Goal: Information Seeking & Learning: Learn about a topic

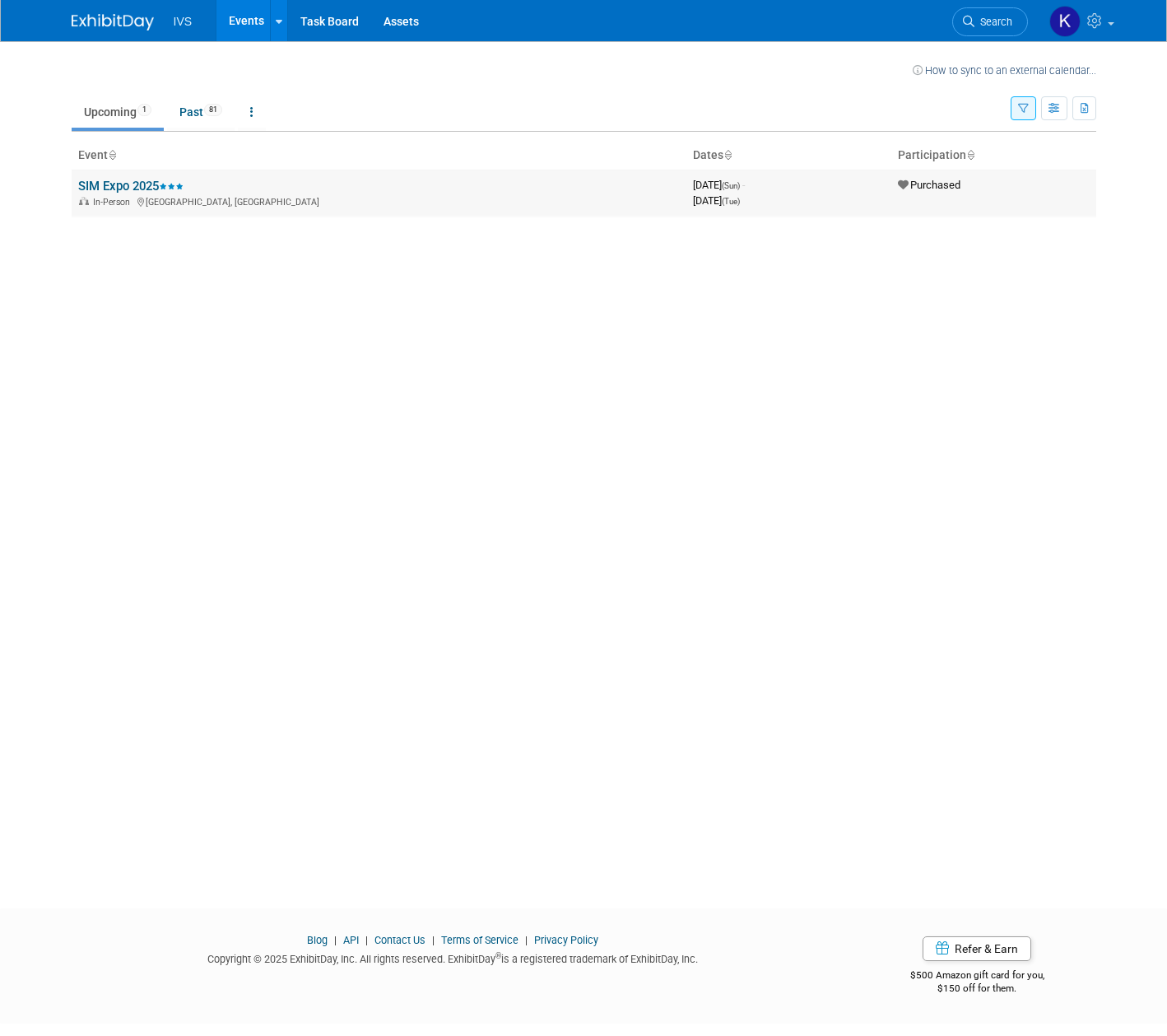
click at [139, 182] on link "SIM Expo 2025" at bounding box center [130, 186] width 105 height 15
click at [189, 239] on div "How to sync to an external calendar... New Event Duplicate Event Warning There …" at bounding box center [584, 460] width 1050 height 838
click at [122, 180] on link "SIM Expo 2025" at bounding box center [130, 186] width 105 height 15
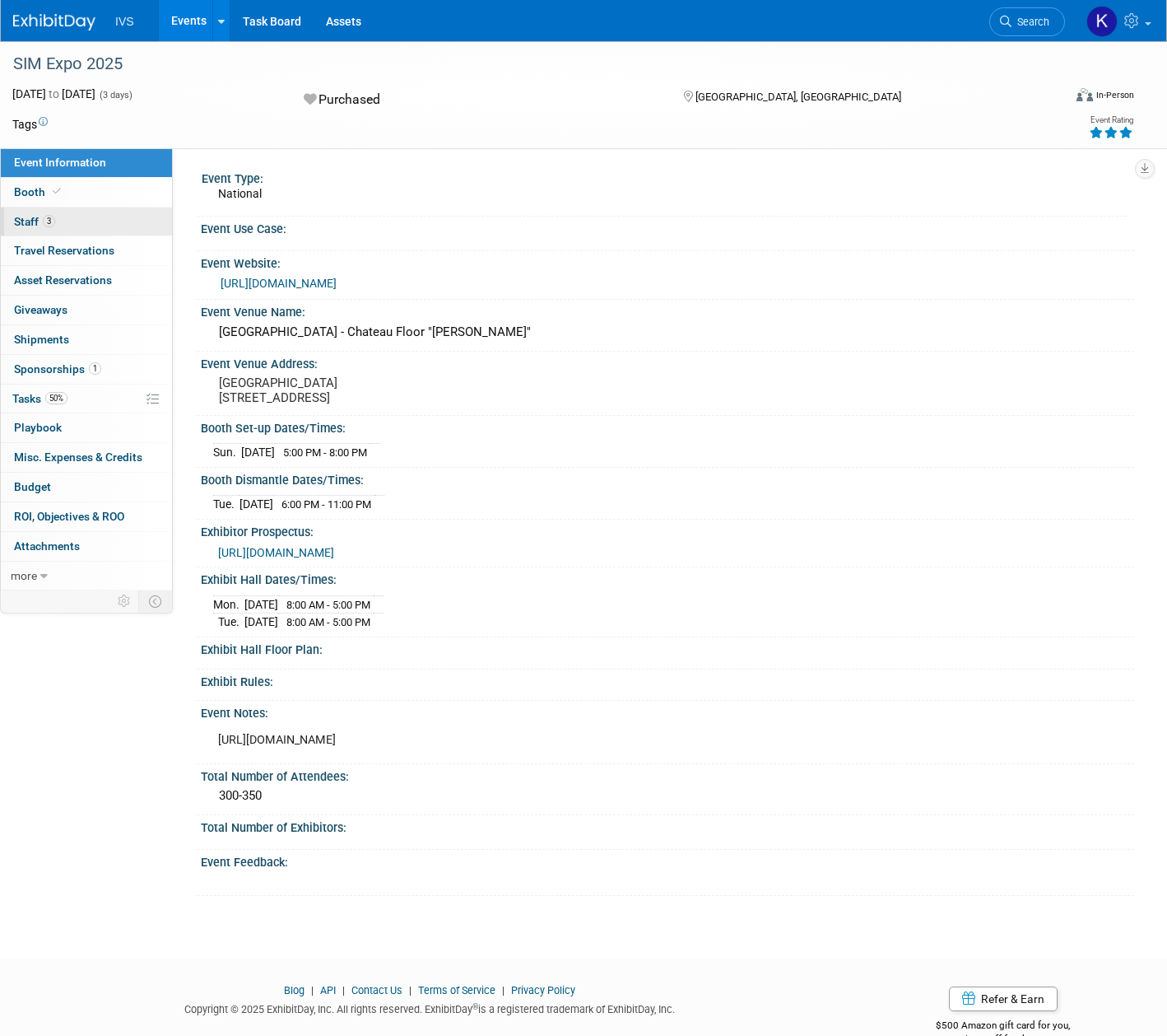
click at [89, 231] on link "3 Staff 3" at bounding box center [87, 222] width 171 height 29
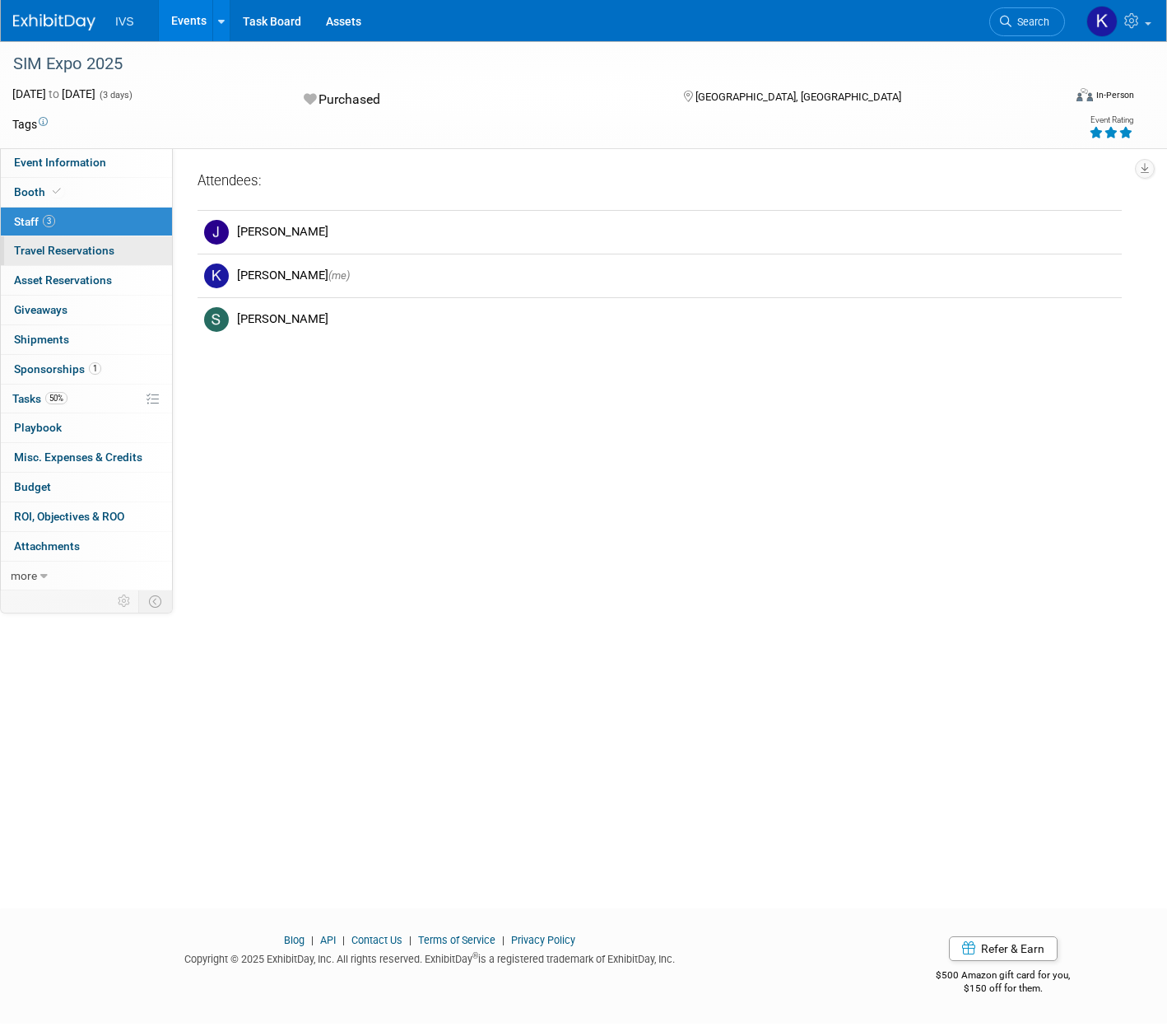
click at [89, 249] on span "Travel Reservations 0" at bounding box center [64, 250] width 101 height 13
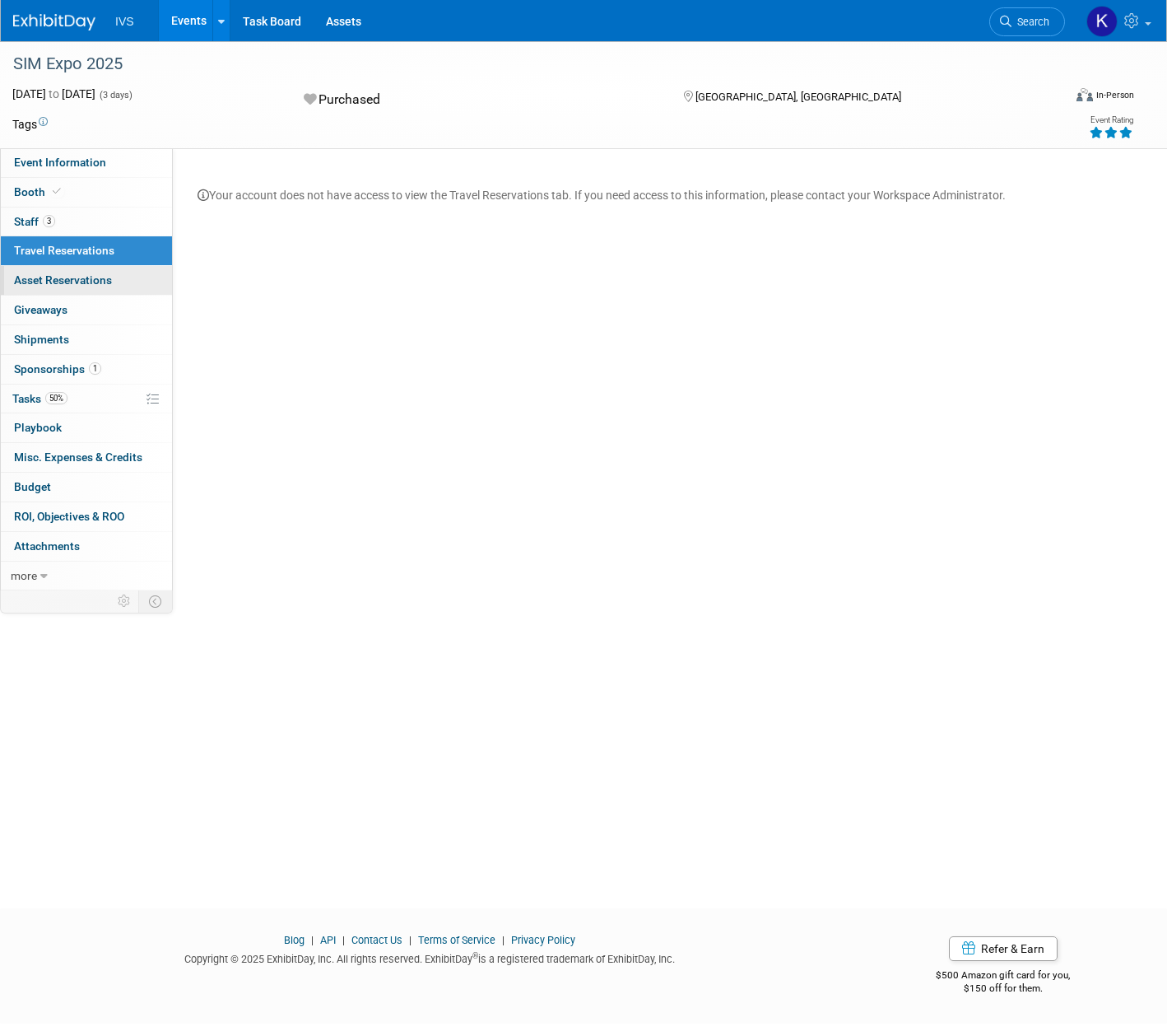
click at [88, 269] on link "0 Asset Reservations 0" at bounding box center [87, 280] width 171 height 29
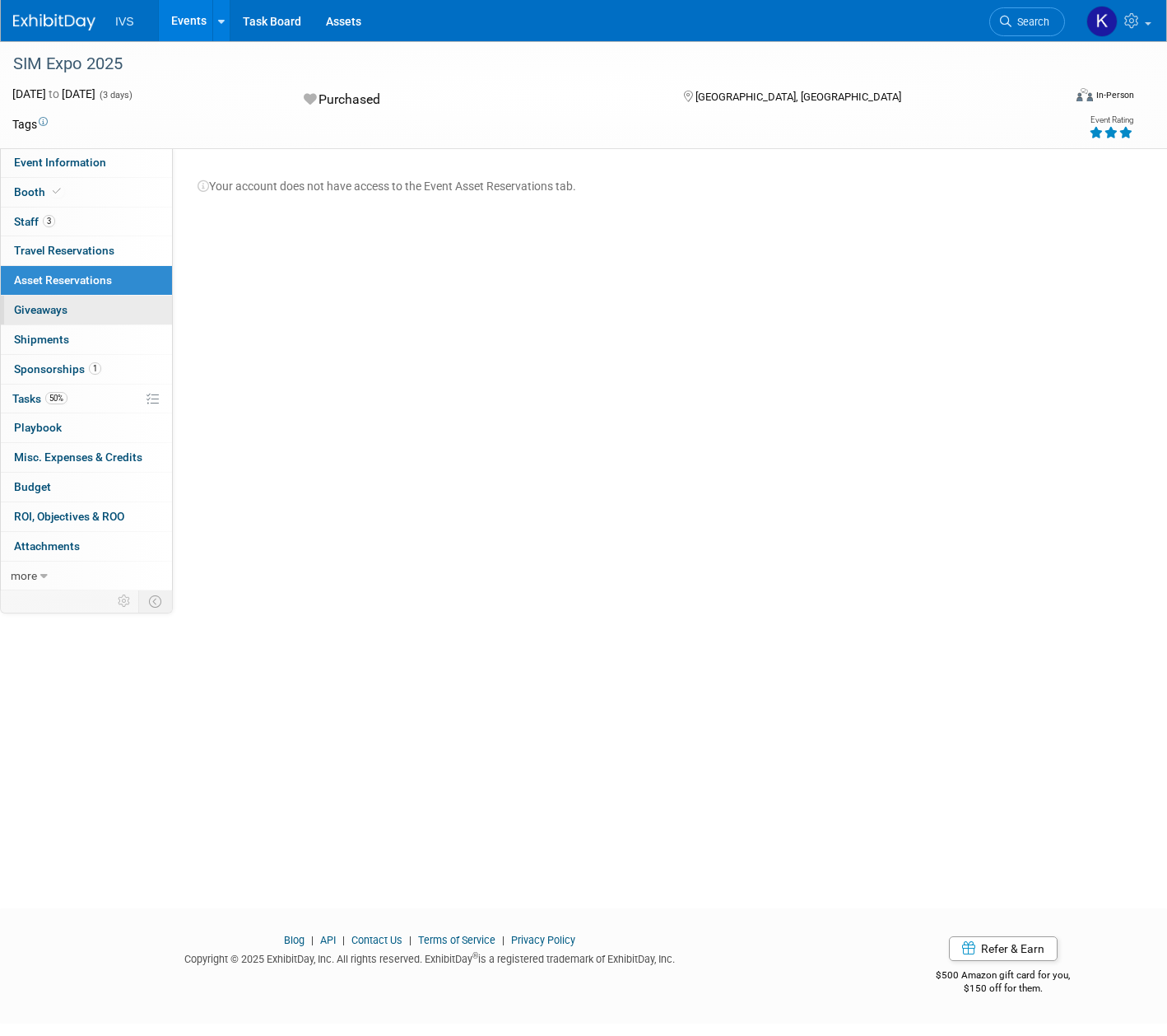
click at [69, 302] on link "0 Giveaways 0" at bounding box center [87, 310] width 171 height 29
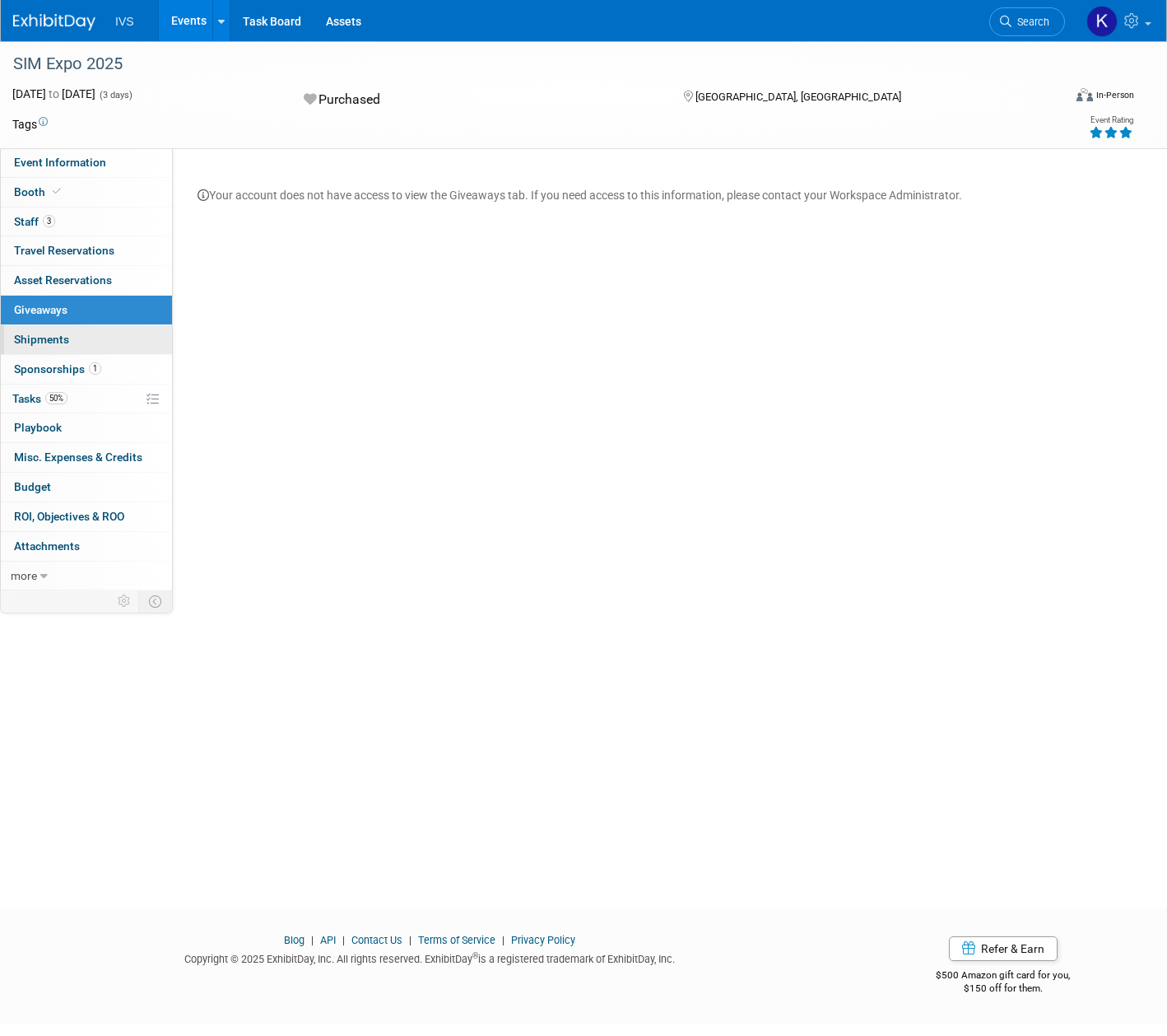
click at [72, 343] on link "0 Shipments 0" at bounding box center [87, 339] width 171 height 29
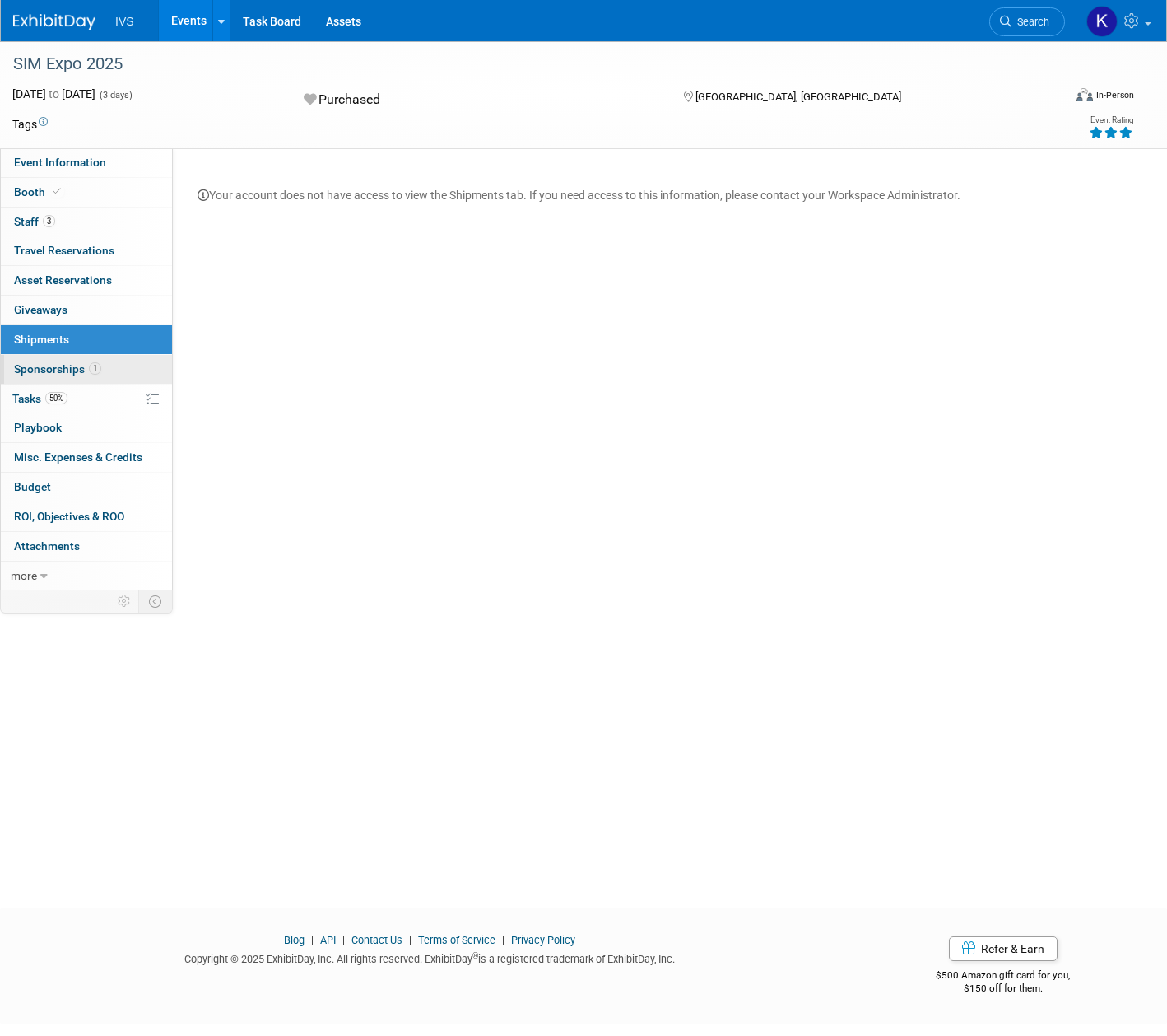
click at [46, 378] on link "1 Sponsorships 1" at bounding box center [87, 369] width 171 height 29
click at [40, 409] on link "50% Tasks 50%" at bounding box center [87, 398] width 171 height 29
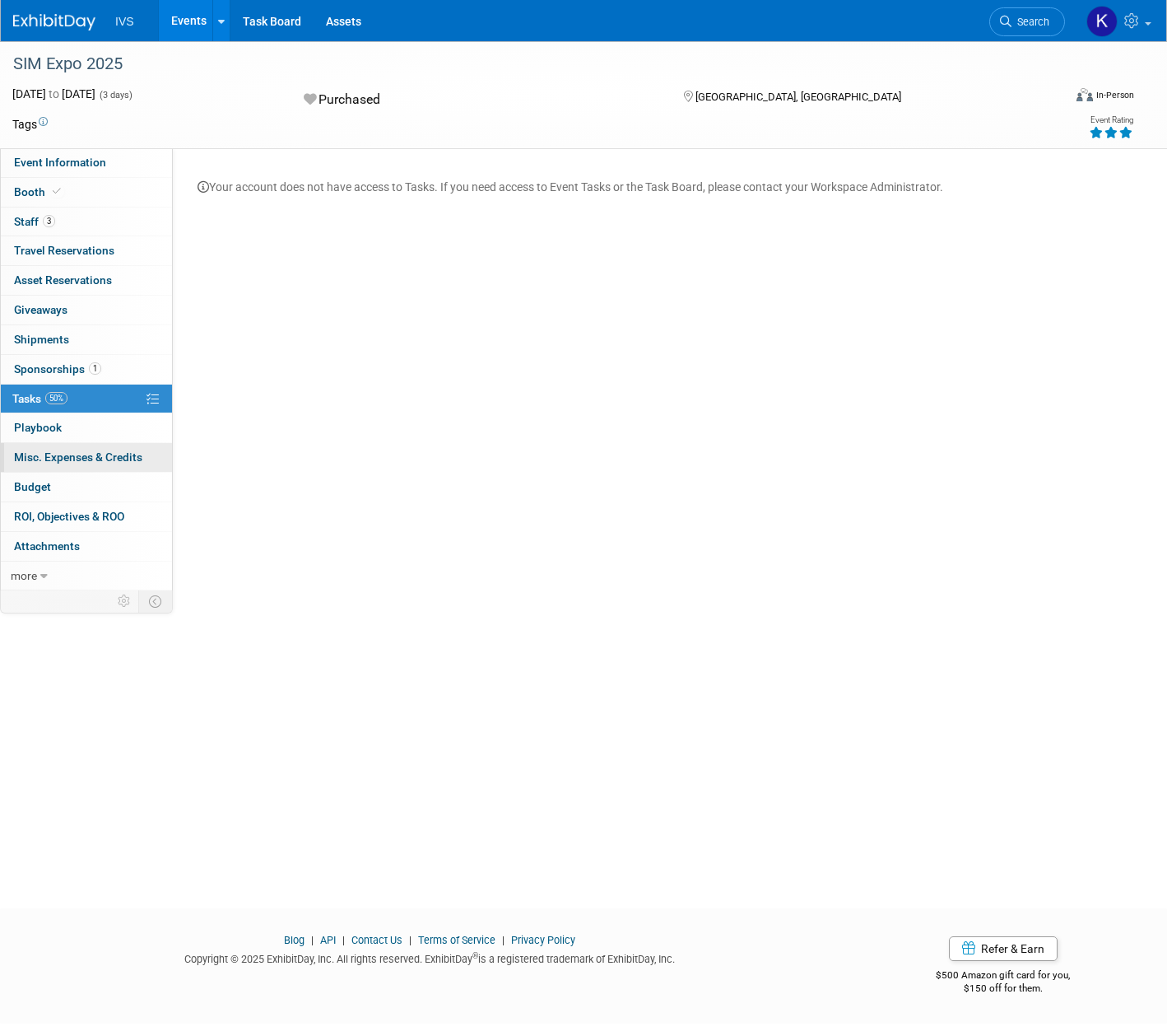
click at [78, 459] on span "Misc. Expenses & Credits 0" at bounding box center [78, 457] width 128 height 13
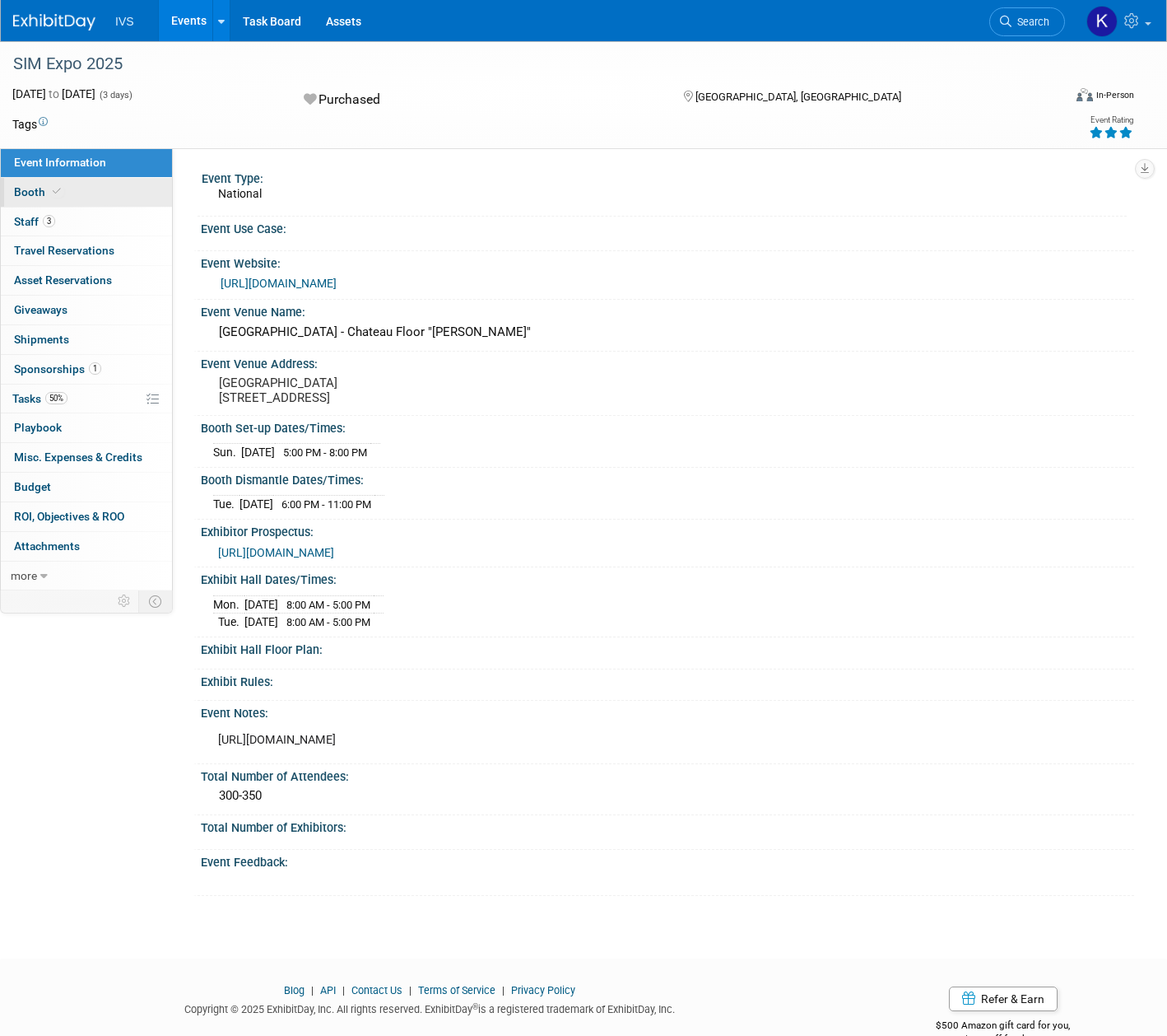
click at [96, 195] on link "Booth" at bounding box center [87, 192] width 171 height 29
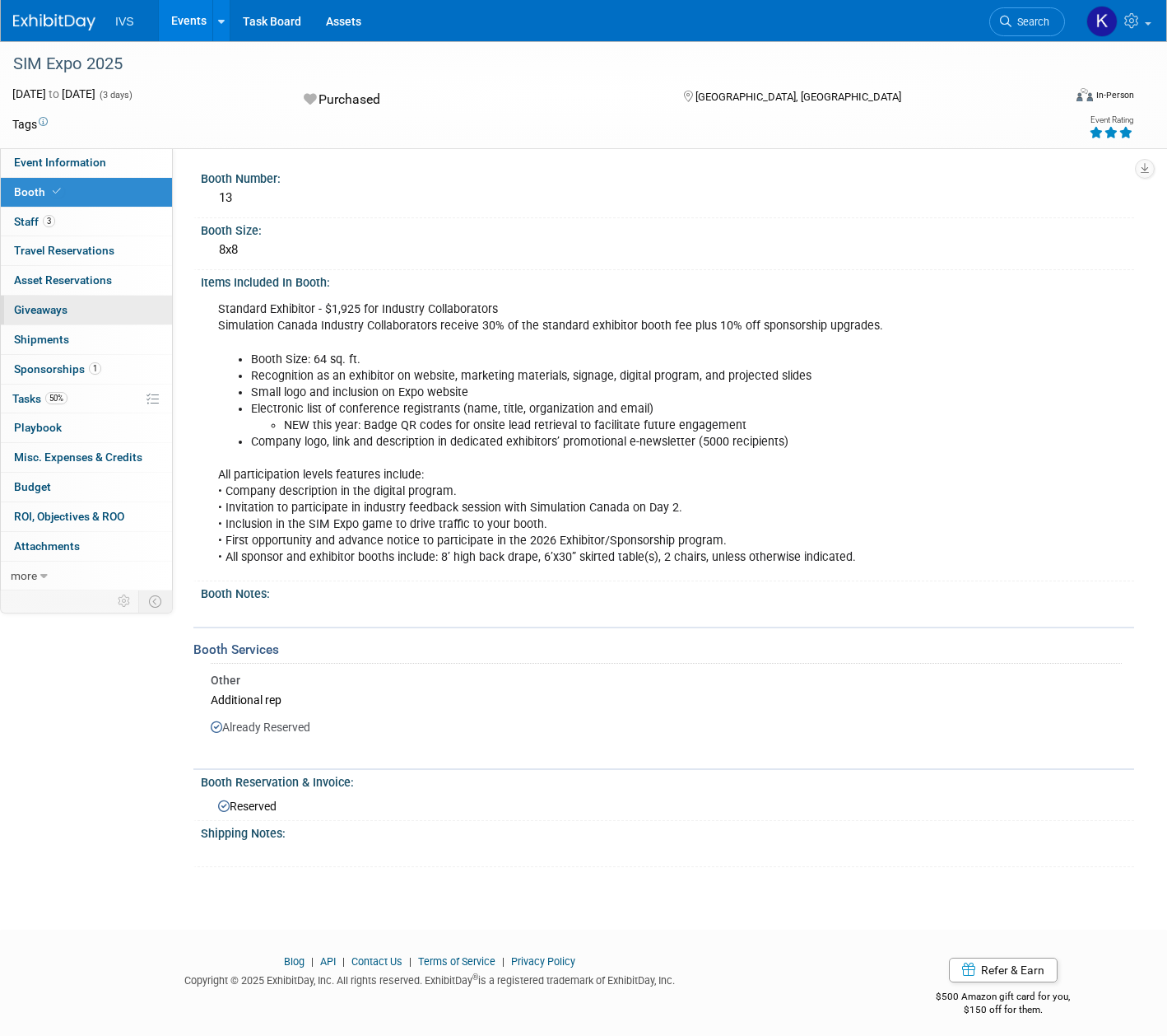
click at [82, 300] on link "0 Giveaways 0" at bounding box center [87, 310] width 171 height 29
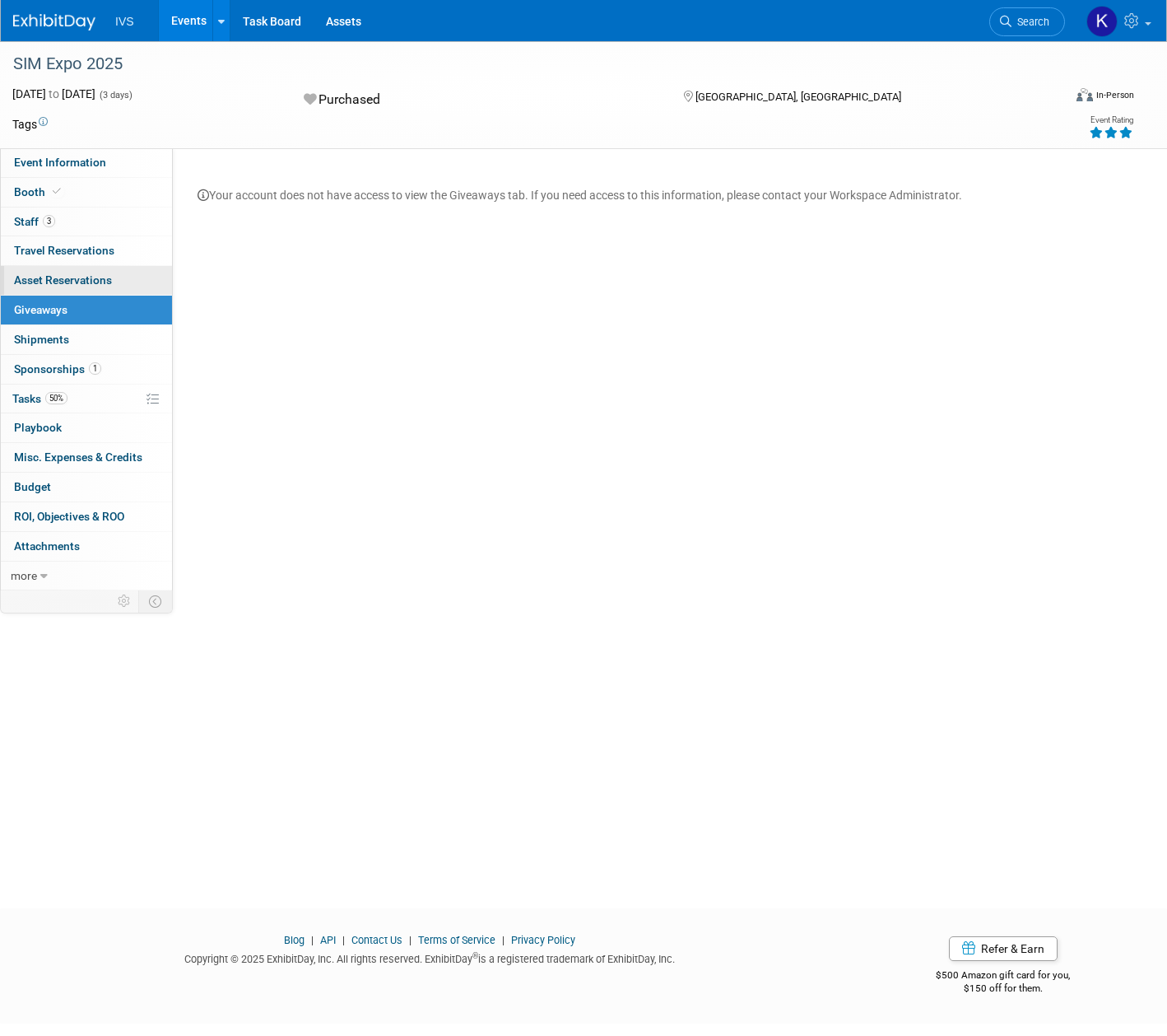
click at [78, 286] on span "Asset Reservations 0" at bounding box center [62, 280] width 98 height 13
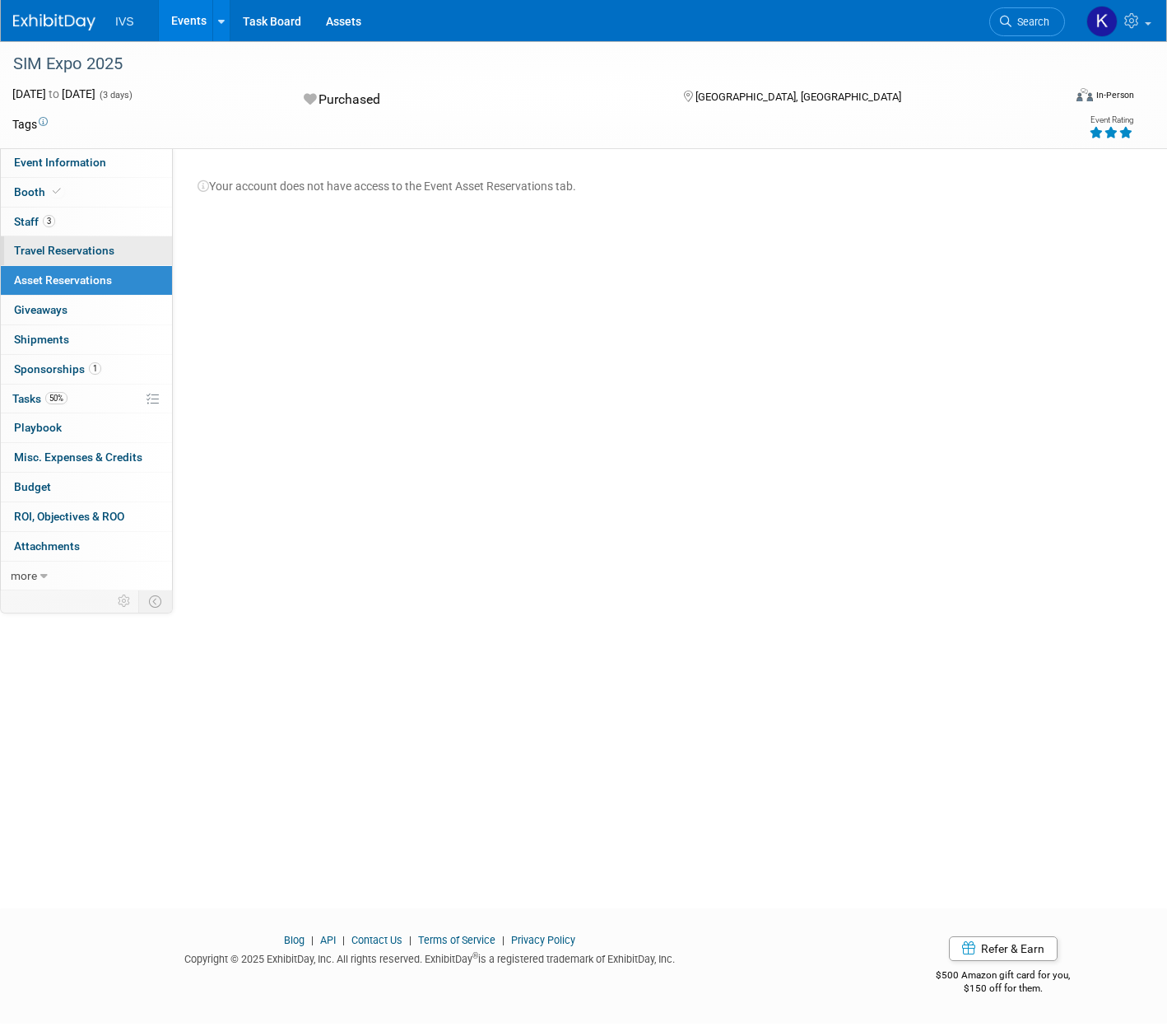
click at [73, 259] on link "0 Travel Reservations 0" at bounding box center [87, 250] width 171 height 29
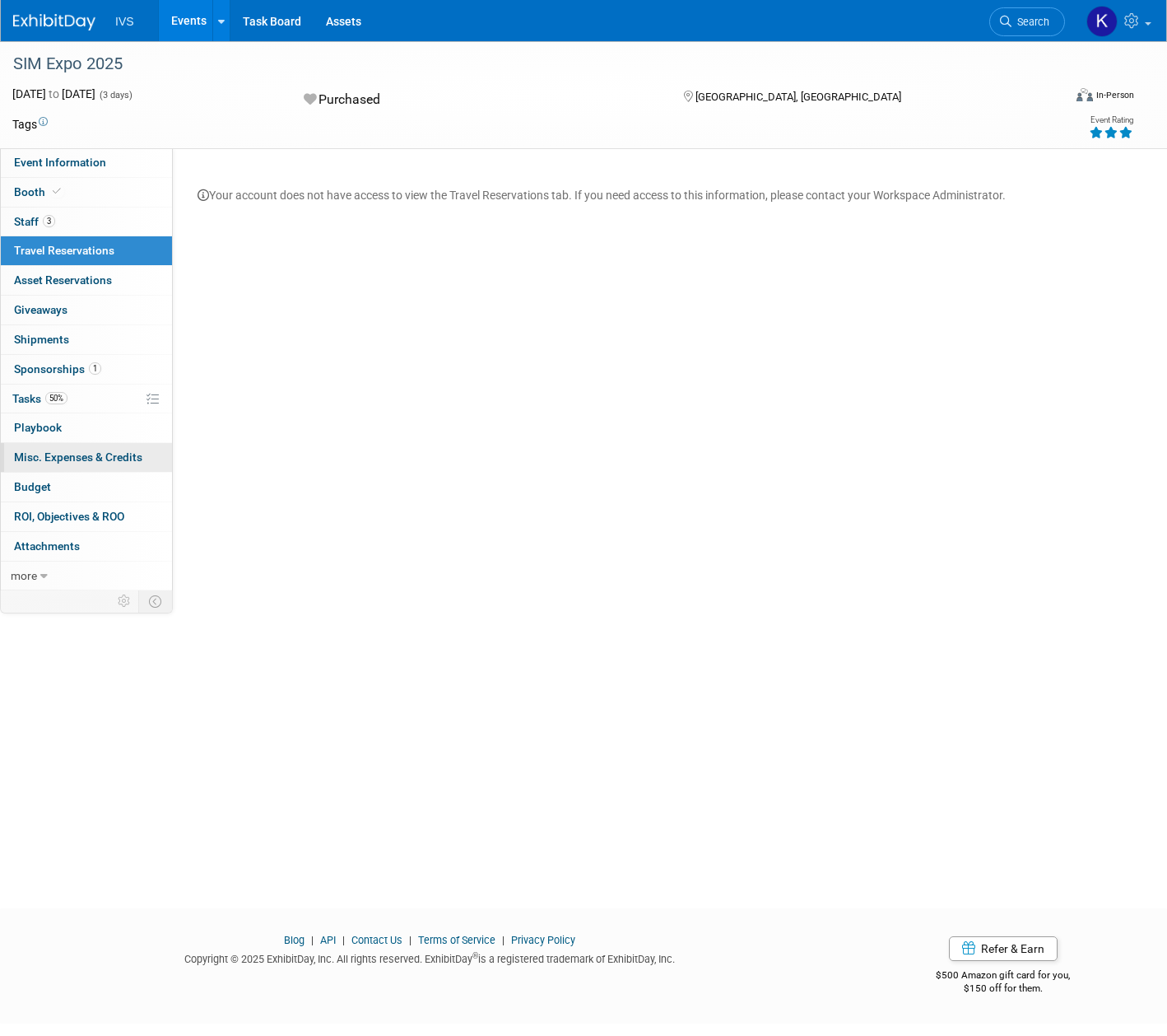
click at [74, 443] on link "0 Misc. Expenses & Credits 0" at bounding box center [87, 457] width 171 height 29
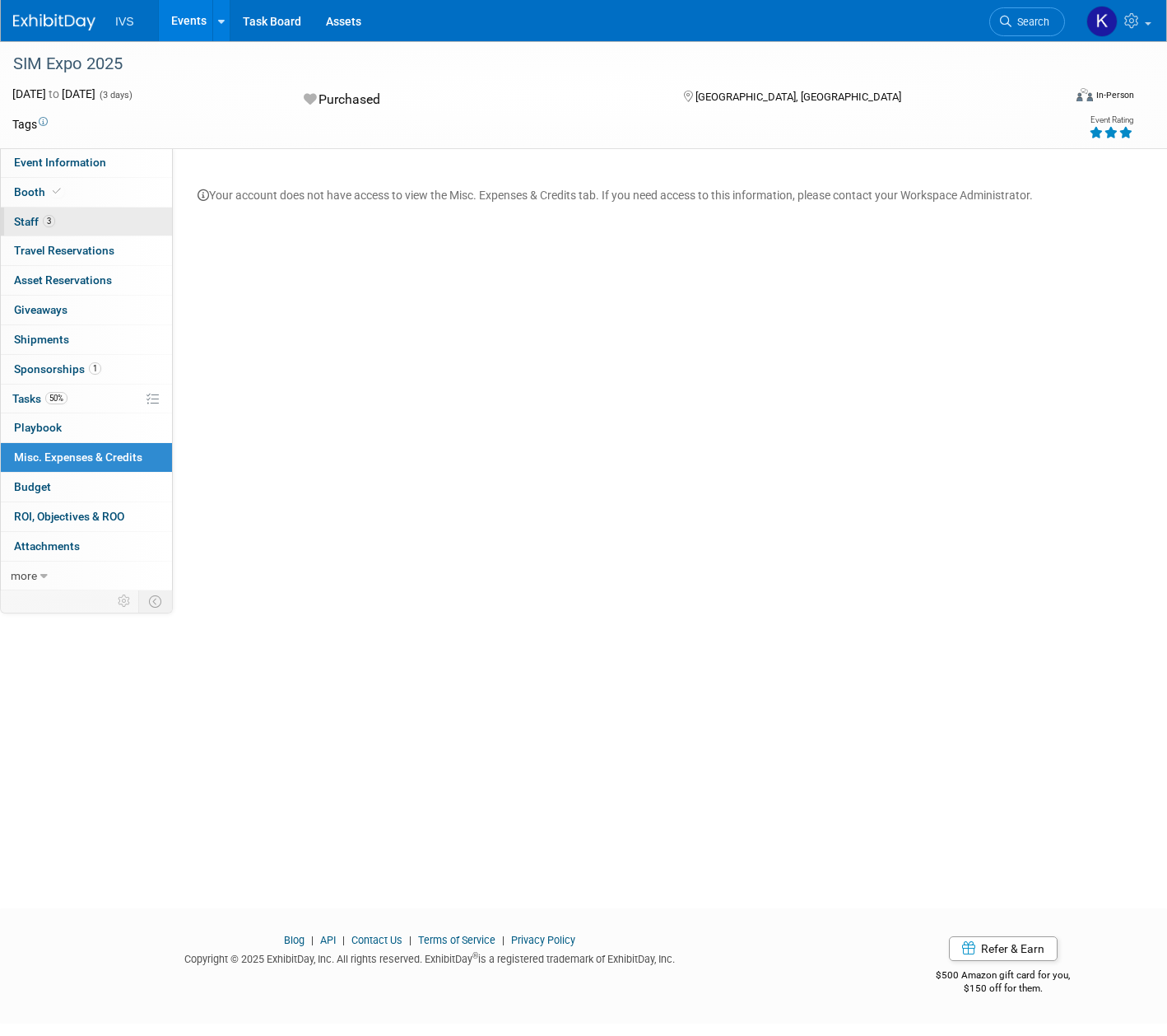
click at [49, 226] on span "Staff 3" at bounding box center [34, 222] width 41 height 13
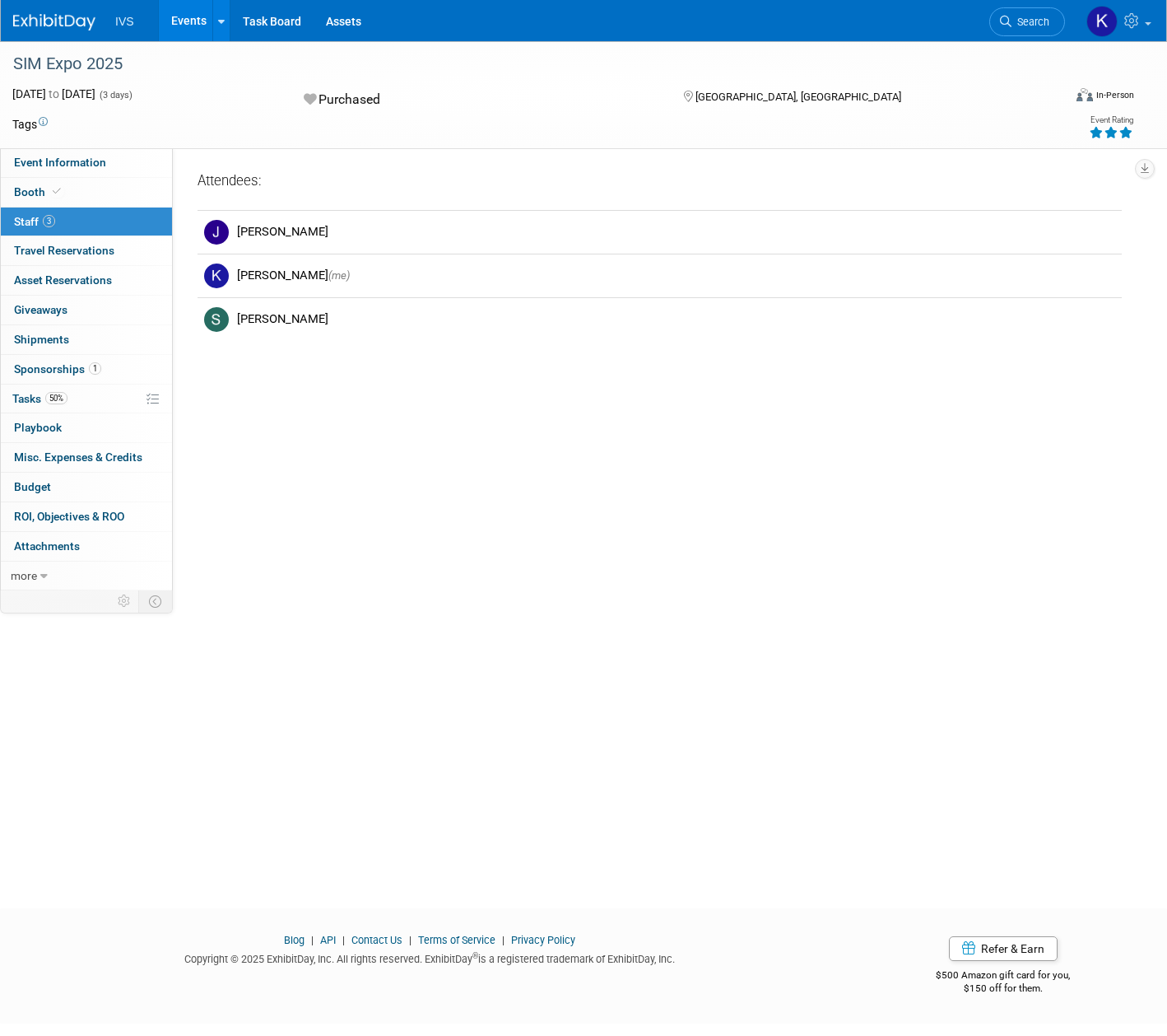
click at [622, 397] on div "Event Type: National Event Use Case: Event Website: https://simulationcanada.ca…" at bounding box center [653, 369] width 961 height 442
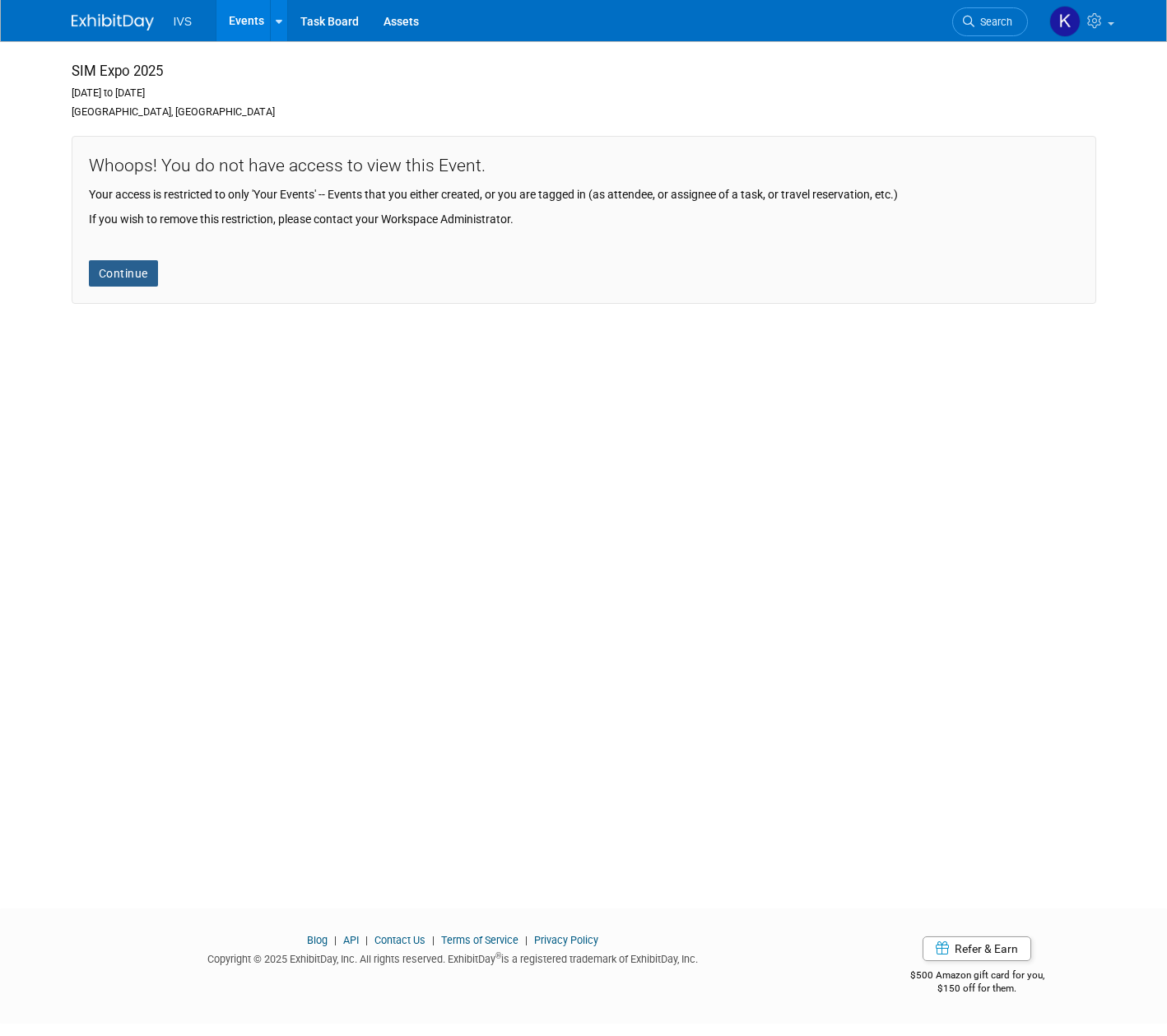
click at [117, 265] on link "Continue" at bounding box center [124, 274] width 69 height 26
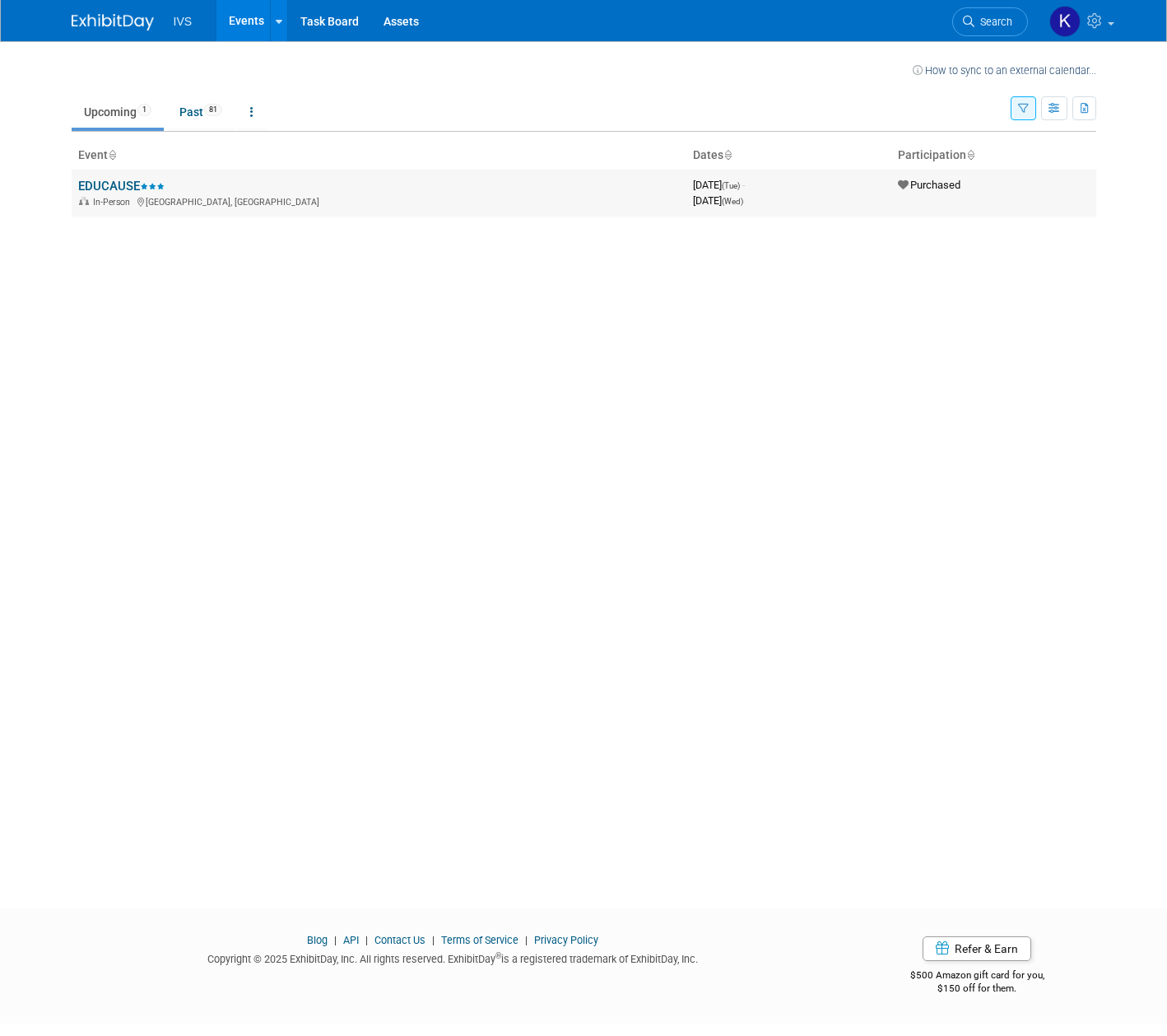
click at [97, 188] on link "EDUCAUSE" at bounding box center [121, 186] width 87 height 15
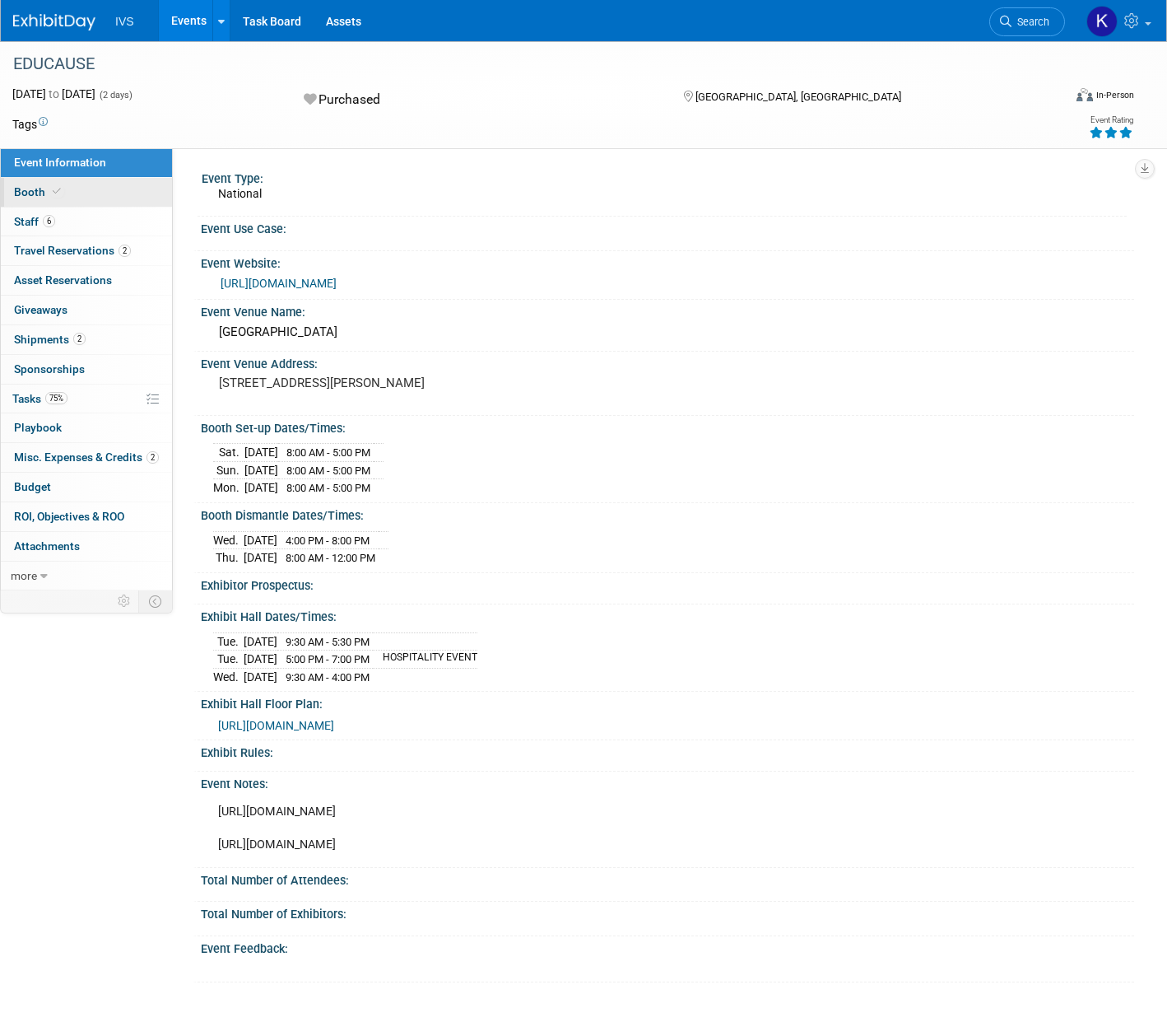
click at [68, 203] on link "Booth" at bounding box center [87, 192] width 171 height 29
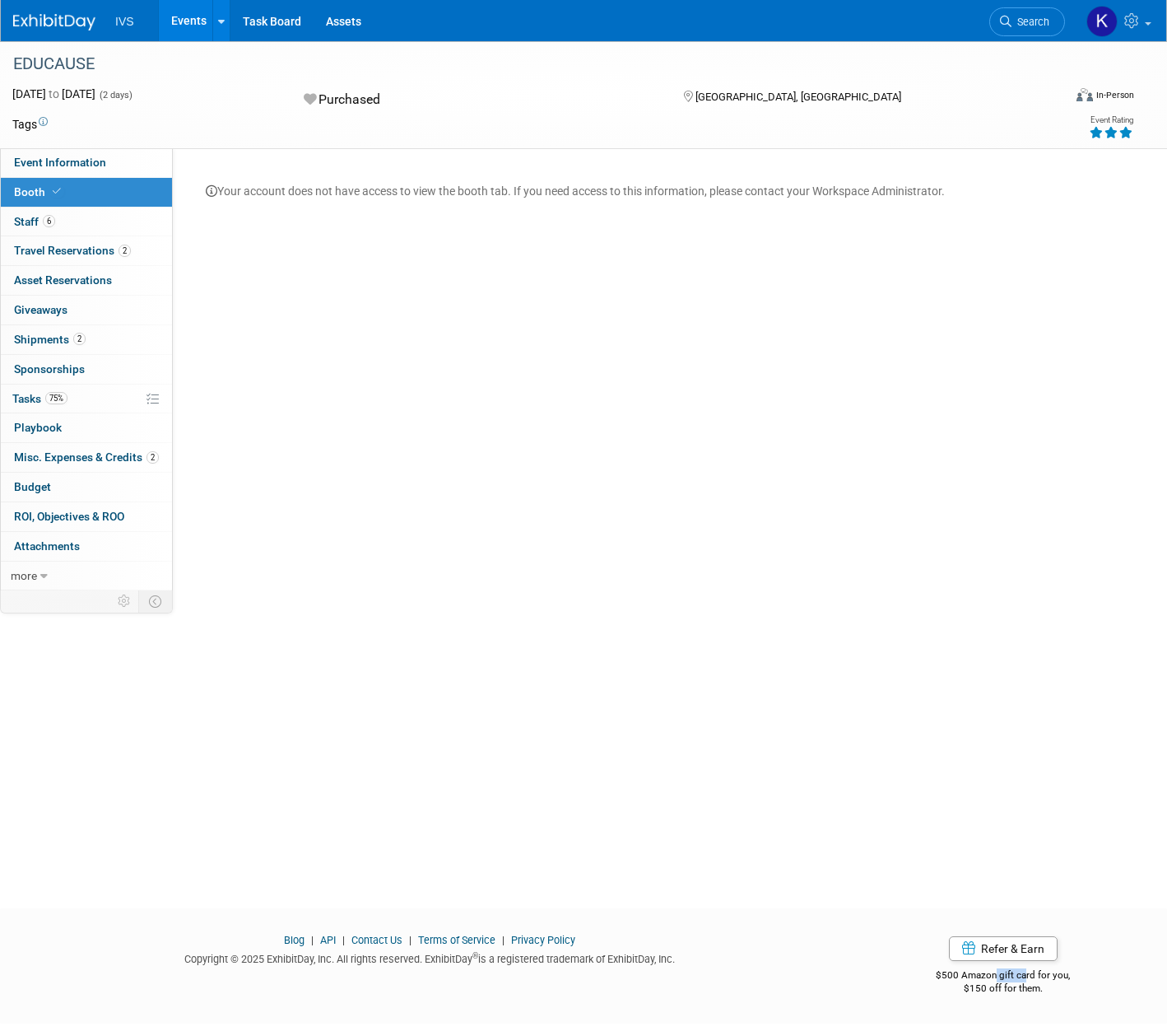
drag, startPoint x: 990, startPoint y: 978, endPoint x: 1033, endPoint y: 980, distance: 43.0
click at [1030, 978] on div "$500 Amazon gift card for you, $150 off for them." at bounding box center [1003, 976] width 262 height 38
click at [998, 989] on div "$150 off for them." at bounding box center [1003, 988] width 262 height 14
drag, startPoint x: 946, startPoint y: 977, endPoint x: 1012, endPoint y: 979, distance: 66.0
click at [1012, 979] on div "$500 Amazon gift card for you, $150 off for them." at bounding box center [1003, 976] width 262 height 38
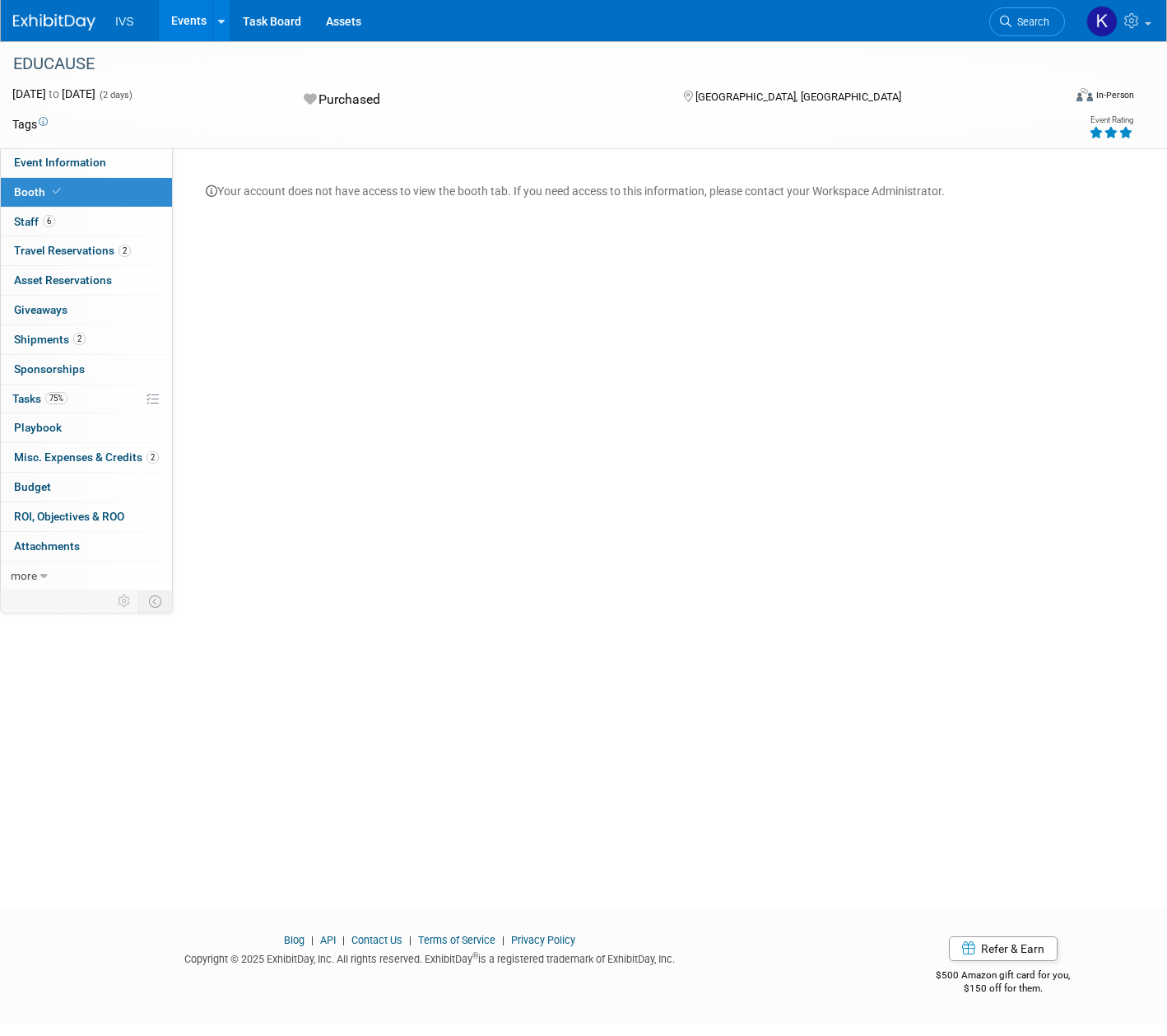
click at [1015, 981] on div "$150 off for them." at bounding box center [1003, 988] width 262 height 14
drag, startPoint x: 995, startPoint y: 992, endPoint x: 1014, endPoint y: 992, distance: 19.0
click at [1014, 992] on div "$150 off for them." at bounding box center [1003, 988] width 262 height 14
click at [1030, 994] on div "$150 off for them." at bounding box center [1003, 988] width 262 height 14
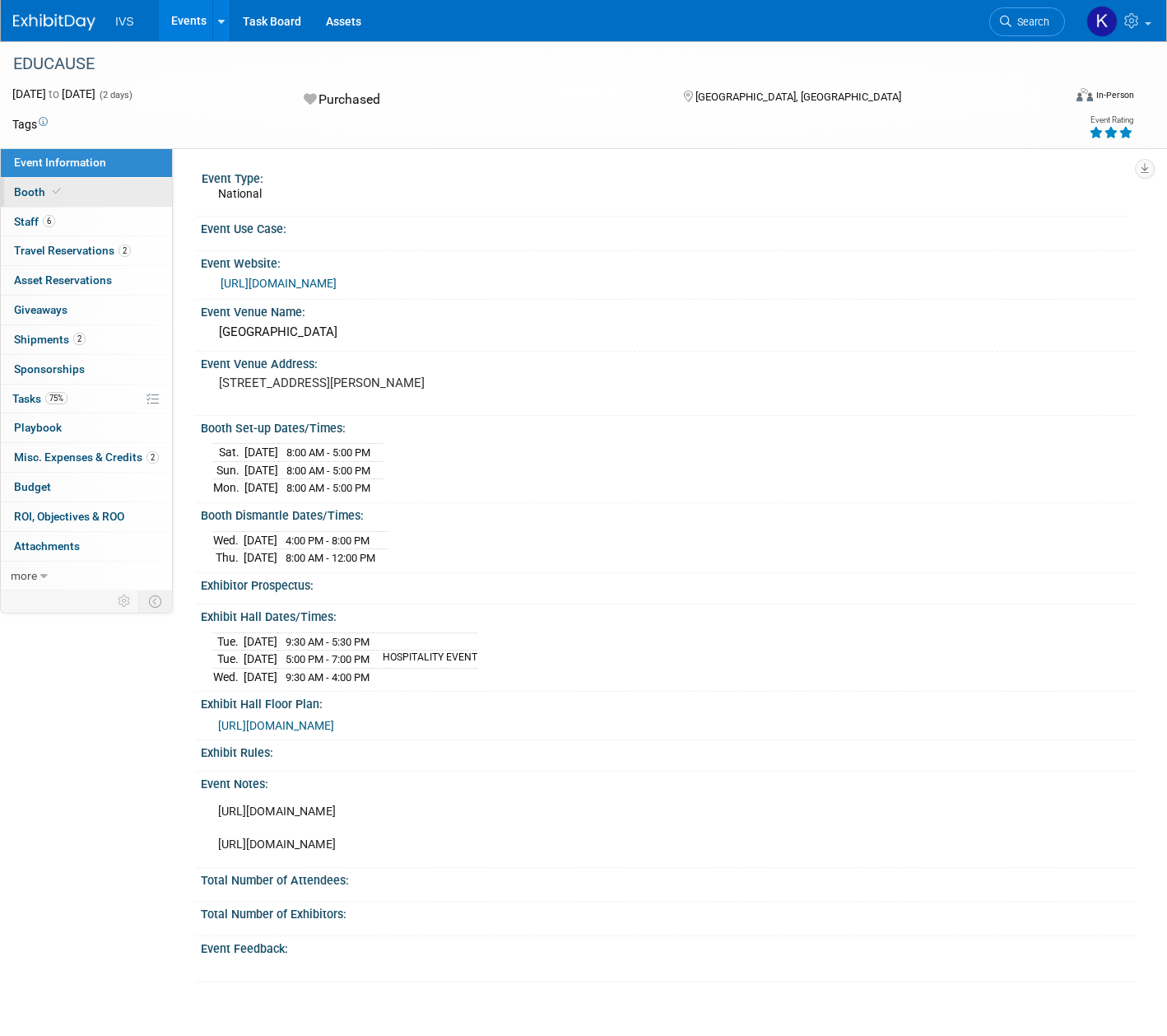
click at [116, 182] on link "Booth" at bounding box center [87, 192] width 171 height 29
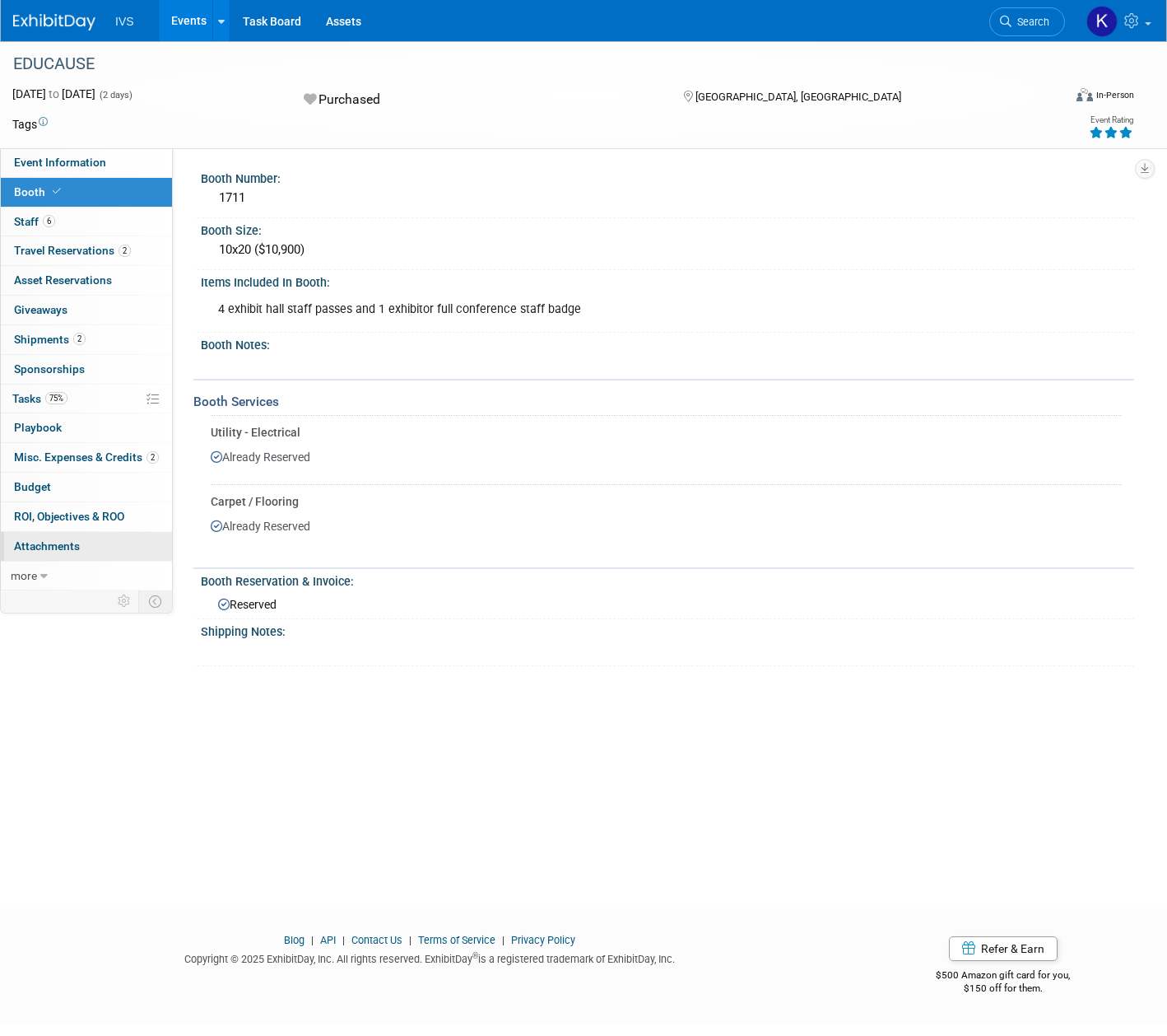
click at [154, 548] on link "0 Attachments 0" at bounding box center [87, 545] width 171 height 29
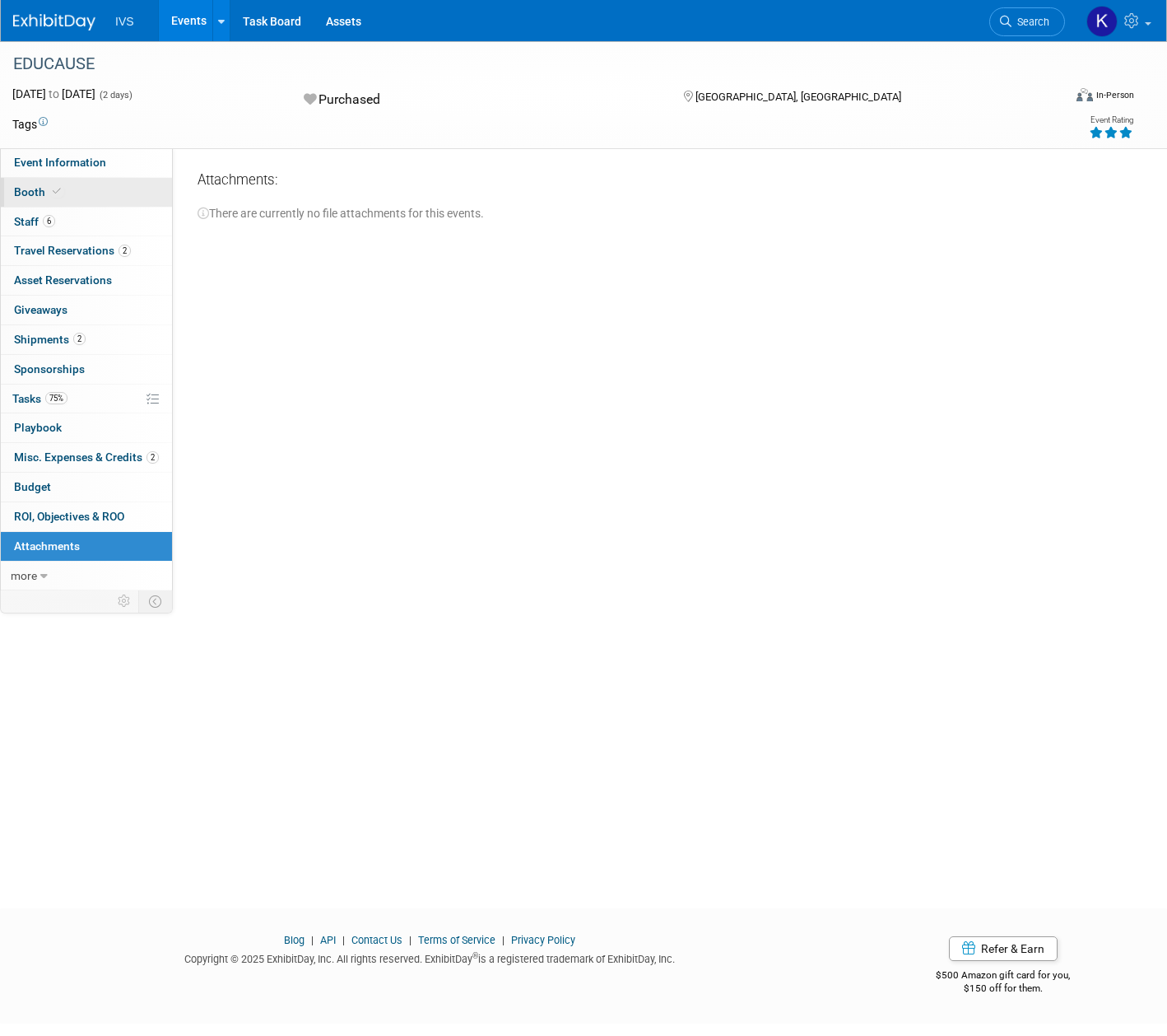
click at [65, 191] on link "Booth" at bounding box center [87, 192] width 171 height 29
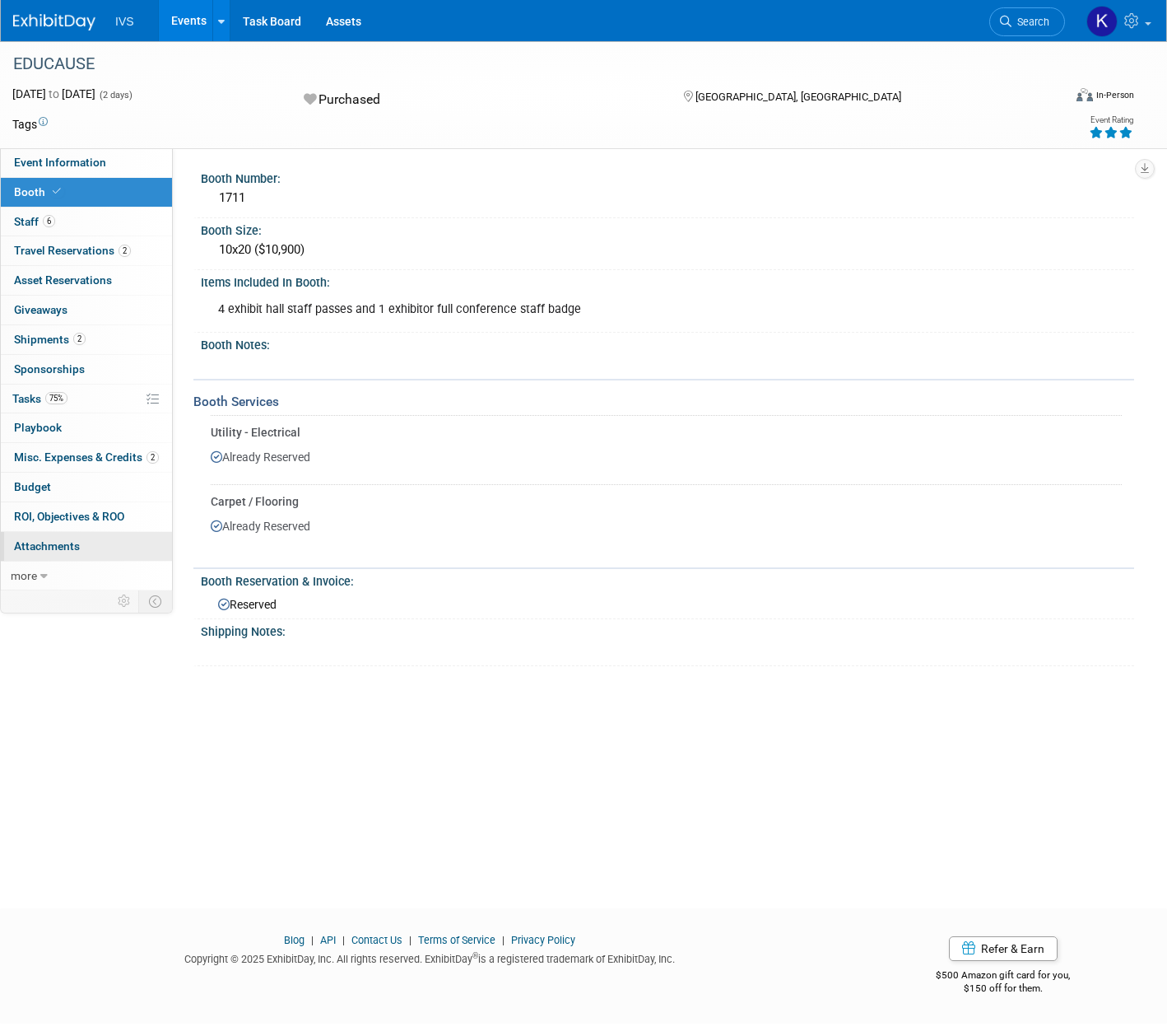
click at [69, 544] on span "Attachments 0" at bounding box center [47, 545] width 66 height 13
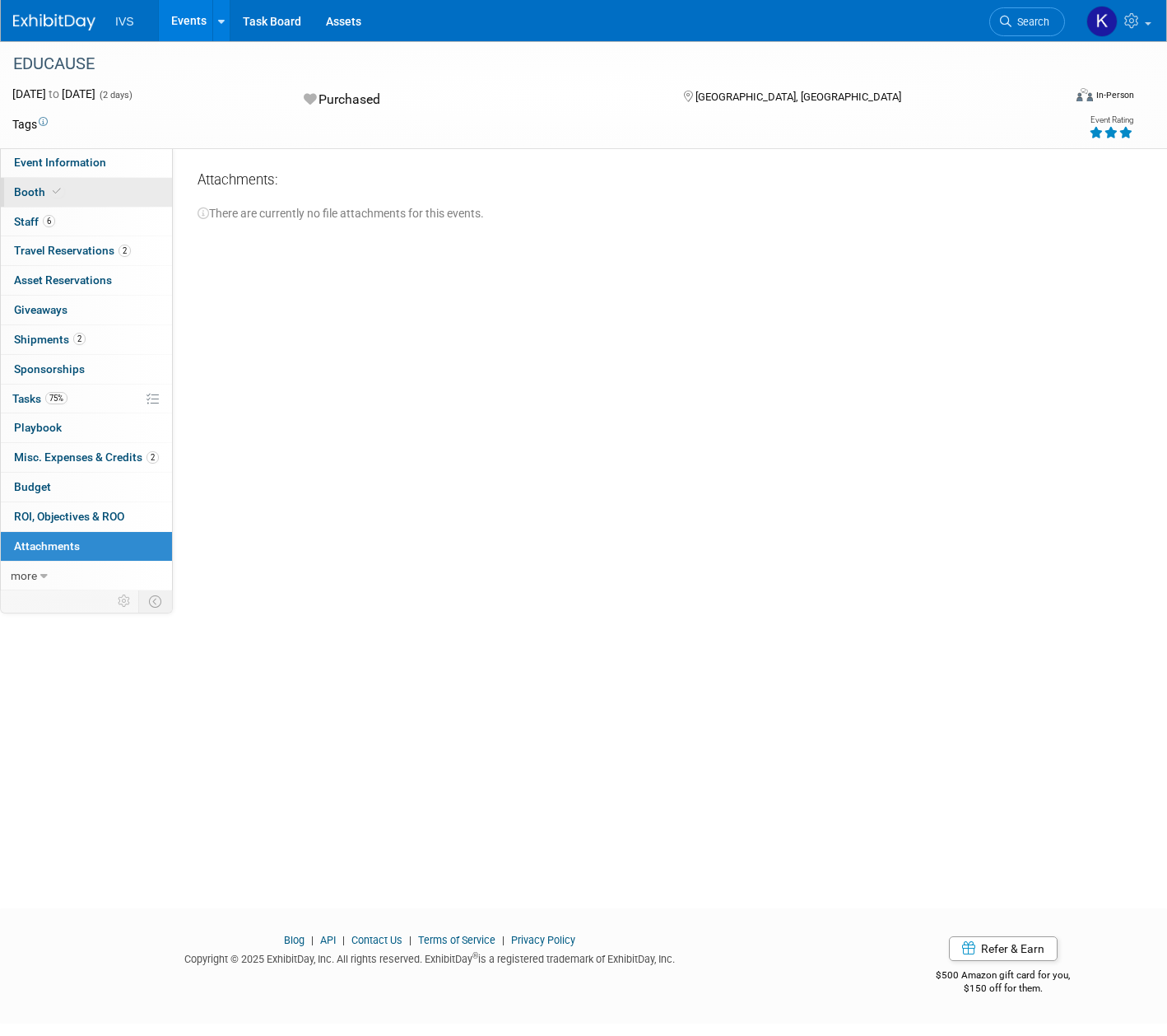
click at [101, 192] on link "Booth" at bounding box center [87, 192] width 171 height 29
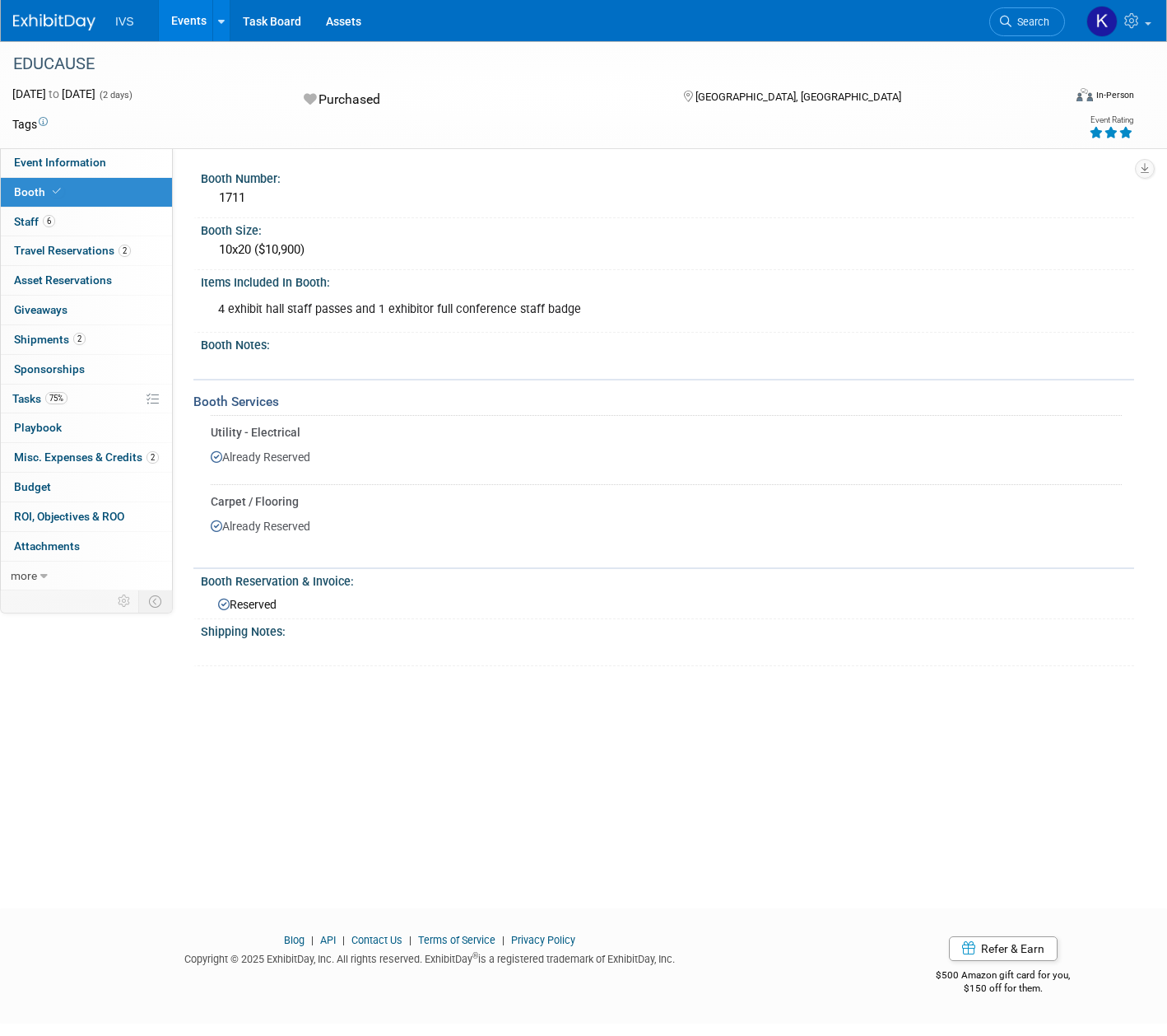
click at [1100, 133] on icon at bounding box center [1096, 132] width 15 height 11
click at [996, 138] on div "Event Rating" at bounding box center [1051, 128] width 191 height 29
drag, startPoint x: 1093, startPoint y: 125, endPoint x: 1114, endPoint y: 136, distance: 23.7
click at [1114, 136] on div at bounding box center [1111, 133] width 45 height 17
click at [60, 172] on link "Event Information" at bounding box center [87, 162] width 171 height 29
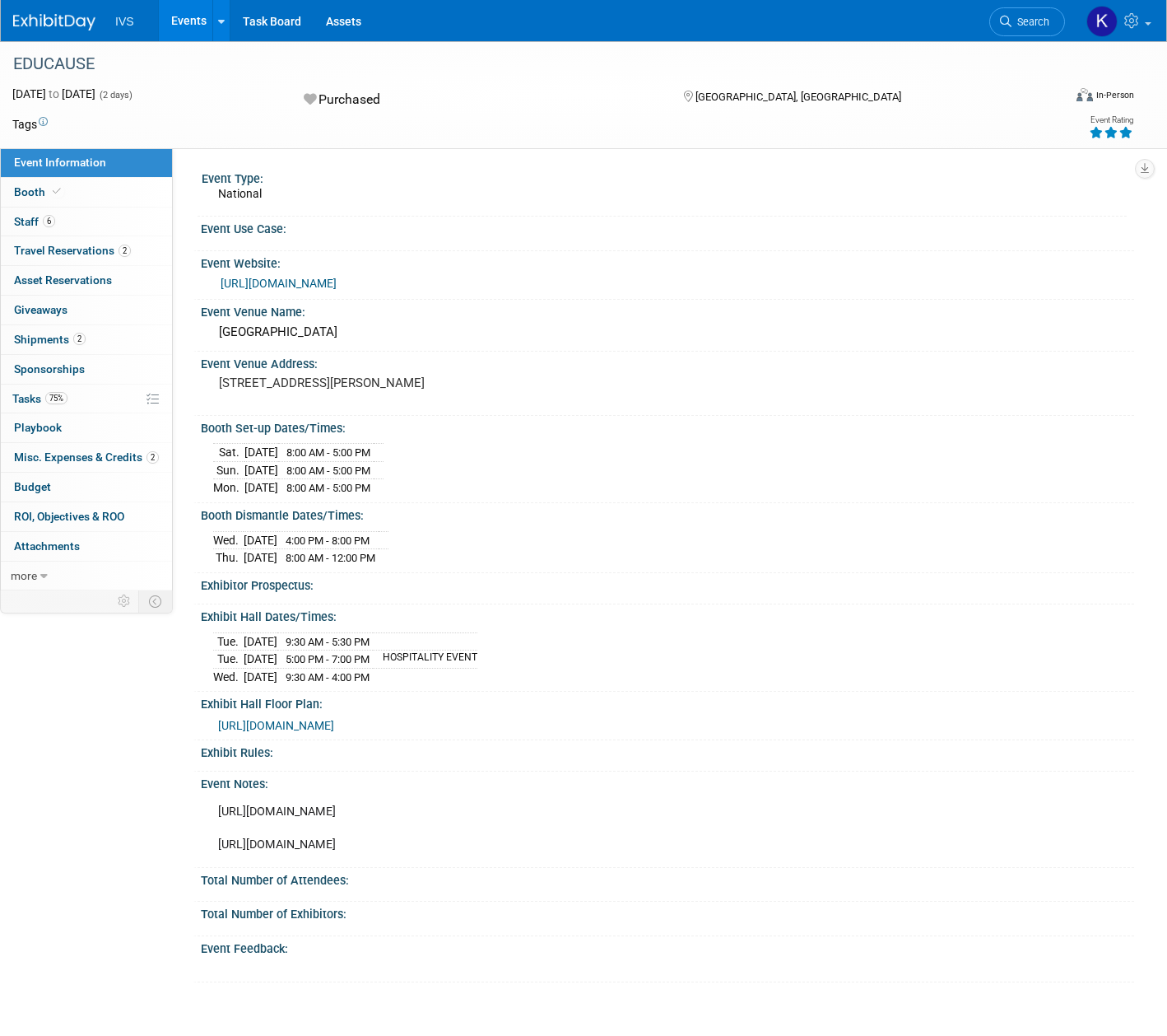
drag, startPoint x: 326, startPoint y: 241, endPoint x: 370, endPoint y: 244, distance: 44.1
click at [370, 244] on div at bounding box center [667, 240] width 908 height 8
drag, startPoint x: 276, startPoint y: 228, endPoint x: 212, endPoint y: 228, distance: 64.0
click at [212, 228] on div "Event Use Case:" at bounding box center [667, 227] width 933 height 20
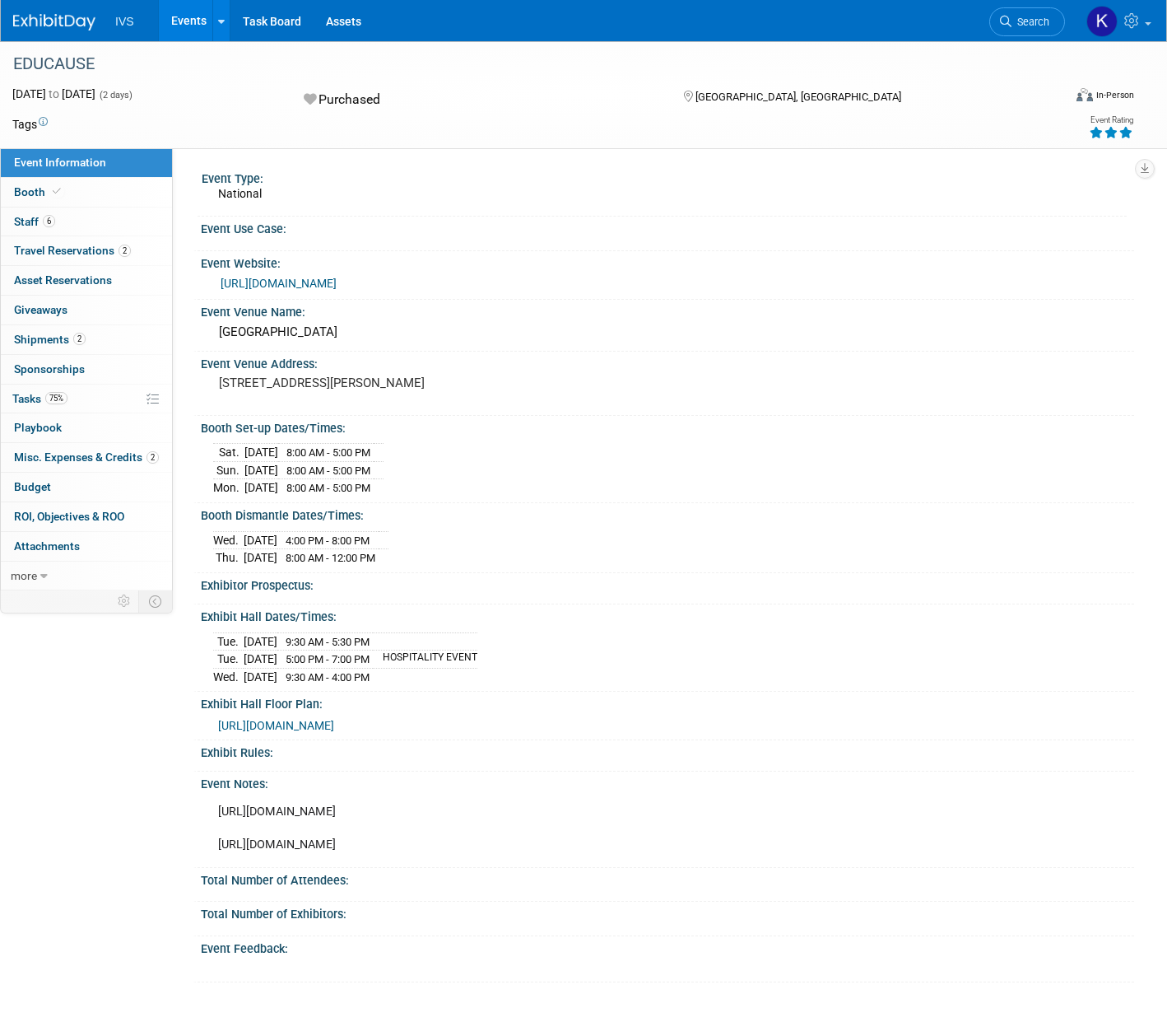
drag, startPoint x: 1092, startPoint y: 130, endPoint x: 1156, endPoint y: 134, distance: 64.1
click at [1156, 134] on div "EDUCAUSE [DATE] to [DATE] (2 days) [DATE] to [DATE] Purchased [GEOGRAPHIC_DATA]…" at bounding box center [584, 94] width 1167 height 107
click at [57, 495] on link "Budget" at bounding box center [87, 487] width 171 height 29
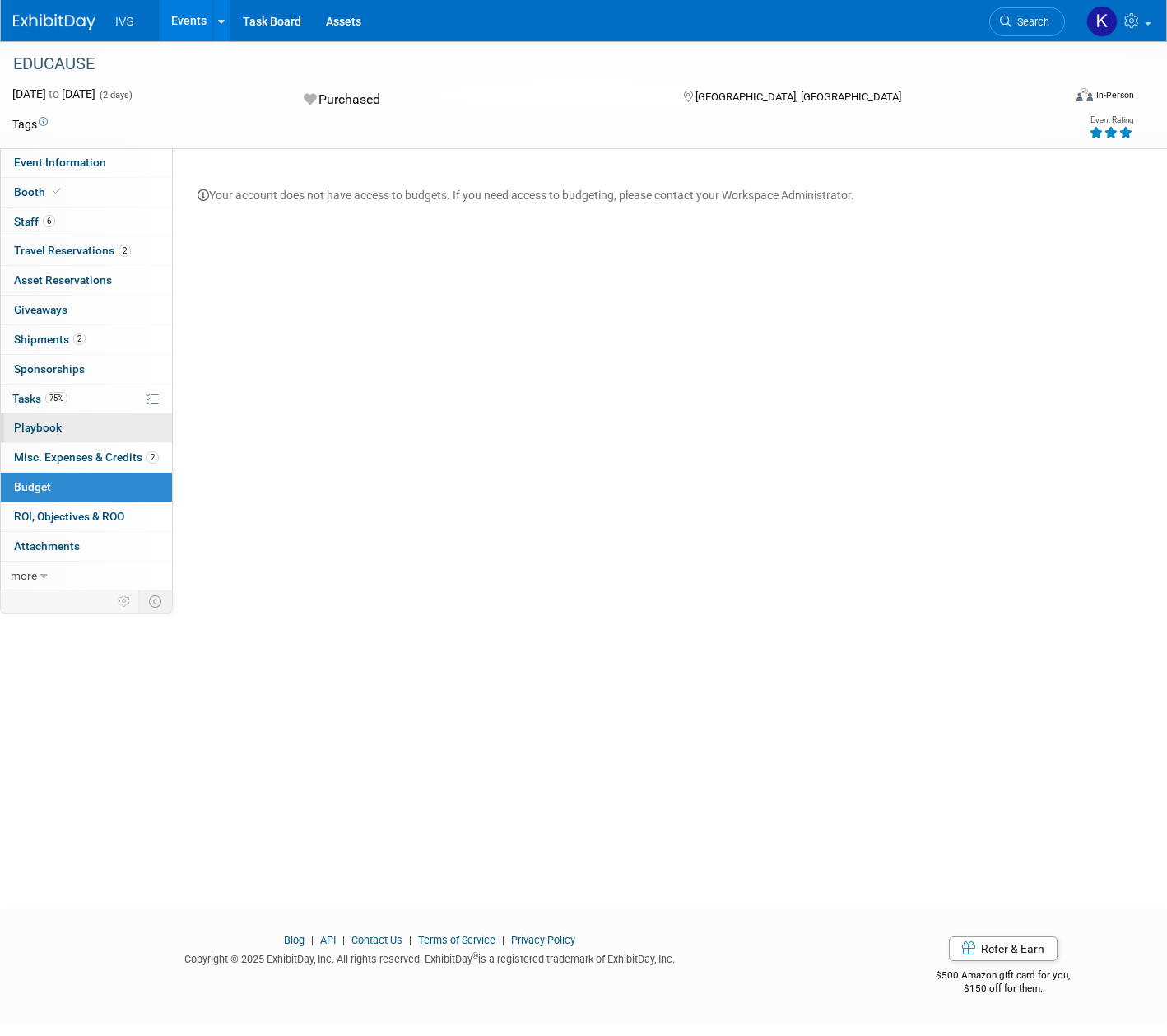
click at [59, 419] on link "0 Playbook 0" at bounding box center [87, 427] width 171 height 29
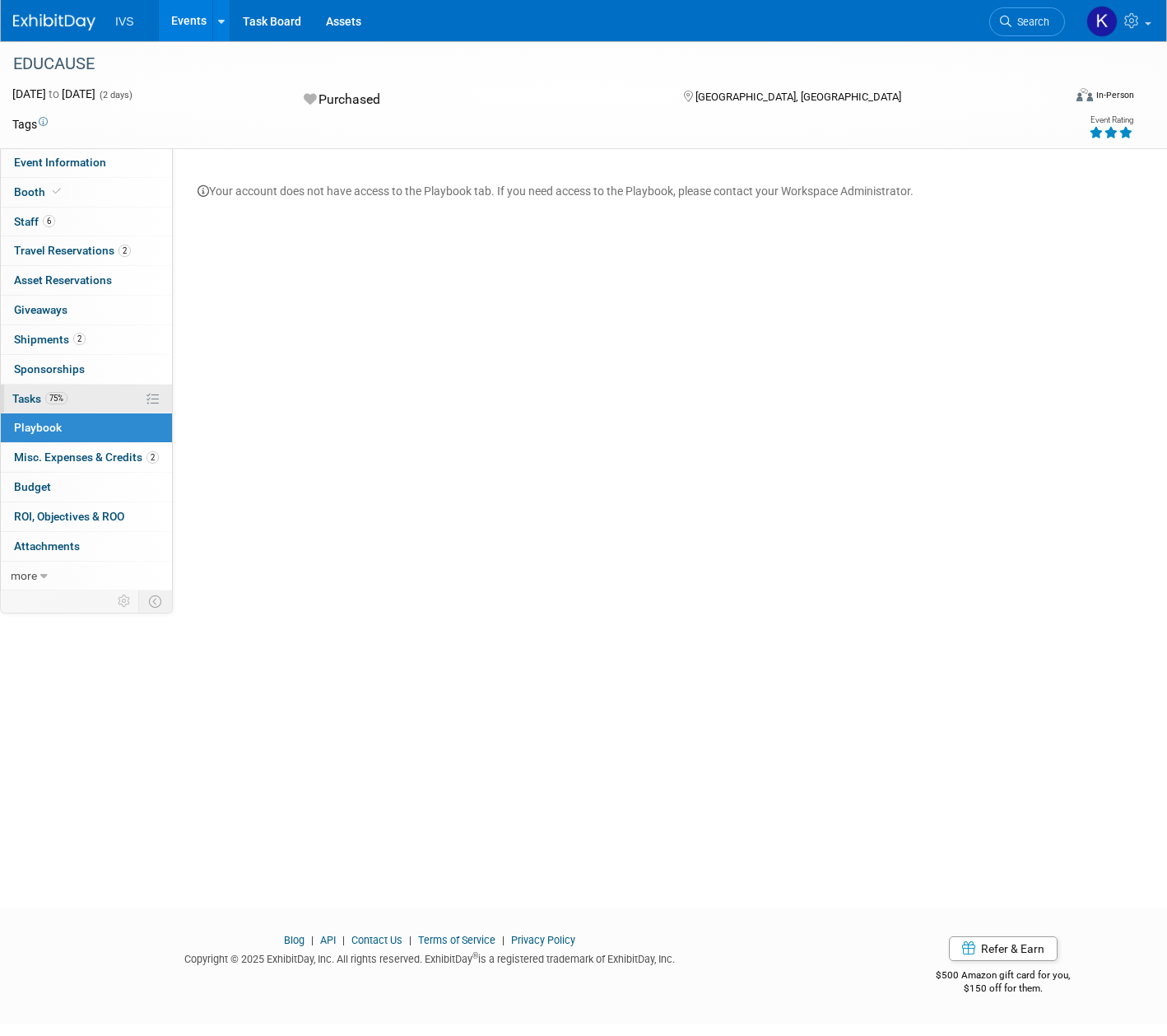
click at [71, 404] on link "75% Tasks 75%" at bounding box center [87, 398] width 171 height 29
